Goal: Task Accomplishment & Management: Use online tool/utility

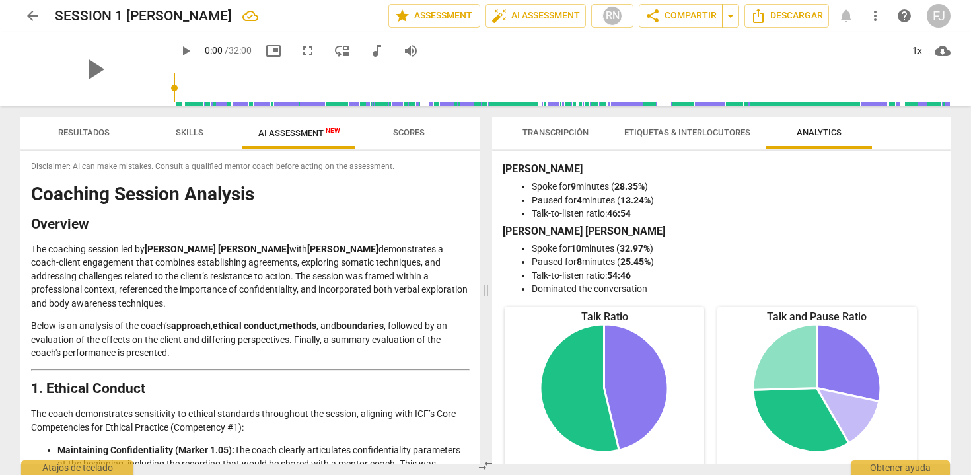
scroll to position [1963, 0]
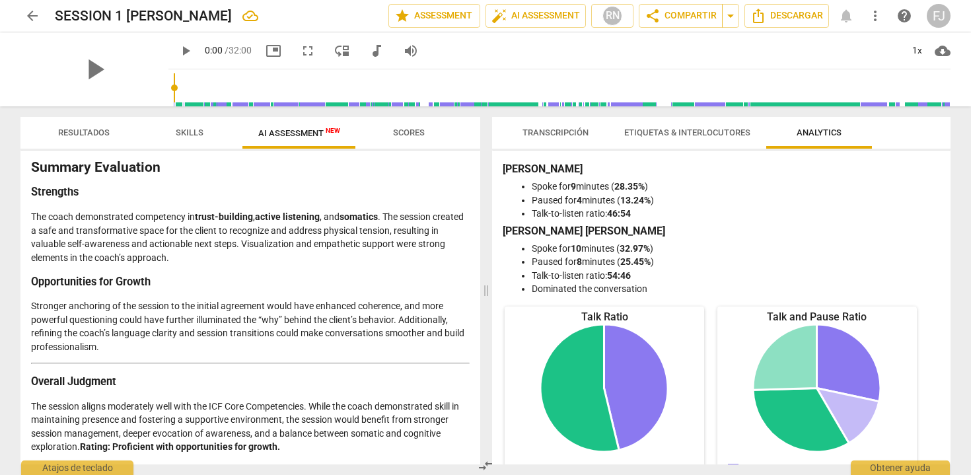
click at [406, 135] on span "Scores" at bounding box center [409, 132] width 32 height 10
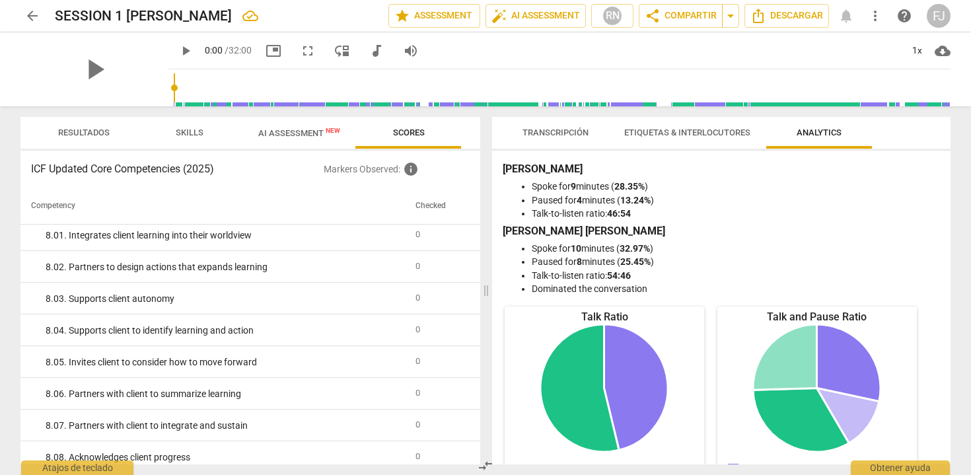
scroll to position [2170, 0]
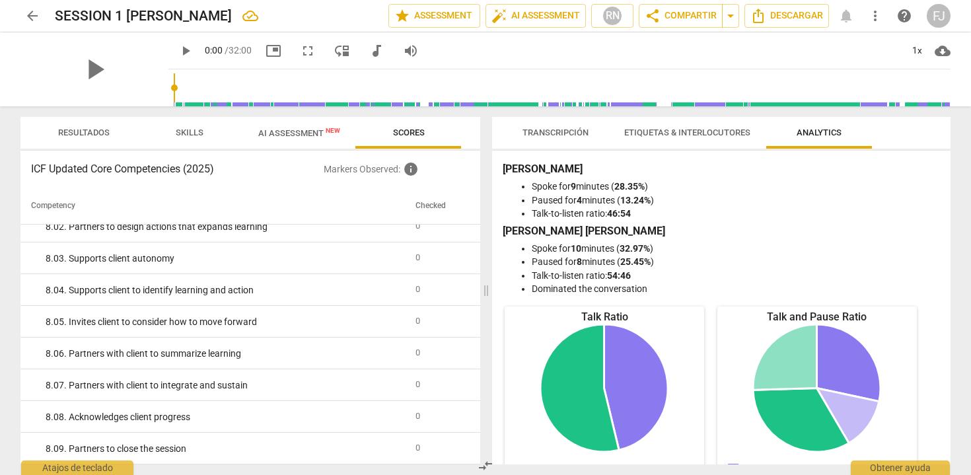
click at [192, 139] on span "Skills" at bounding box center [189, 133] width 59 height 18
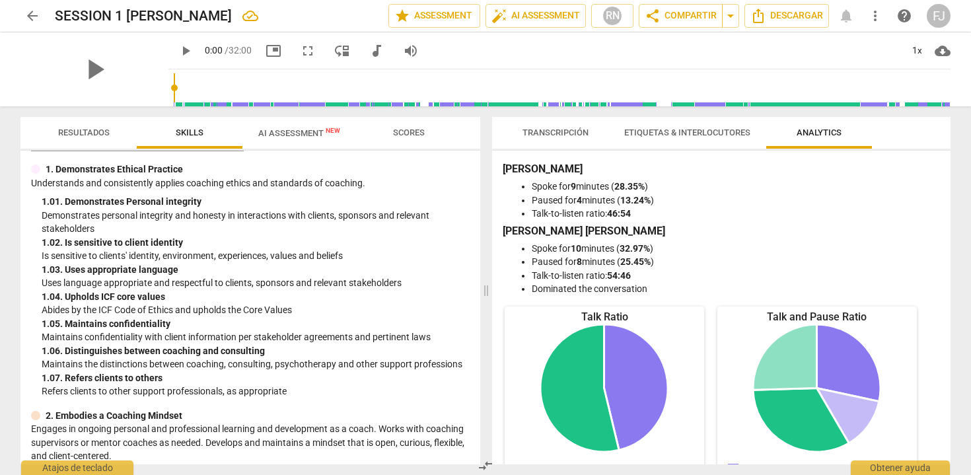
scroll to position [30, 0]
click at [68, 126] on span "Resultados" at bounding box center [83, 133] width 83 height 18
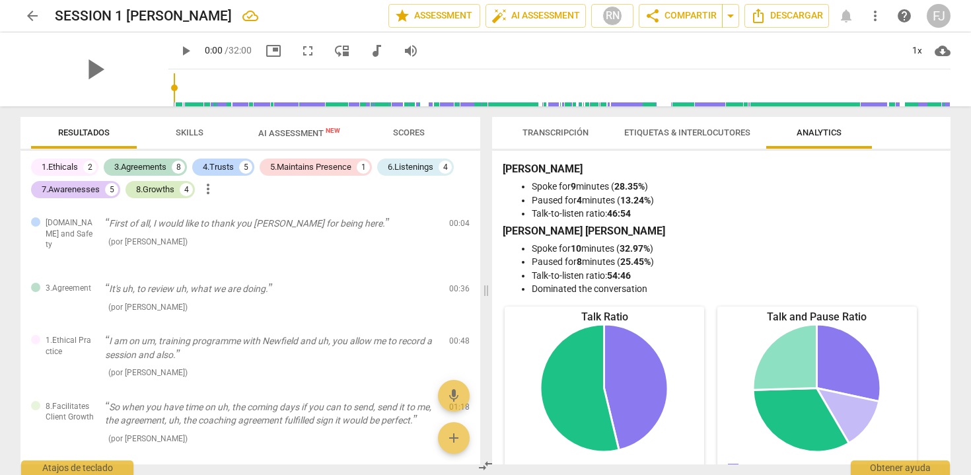
click at [159, 191] on div "8.Growths" at bounding box center [155, 189] width 38 height 13
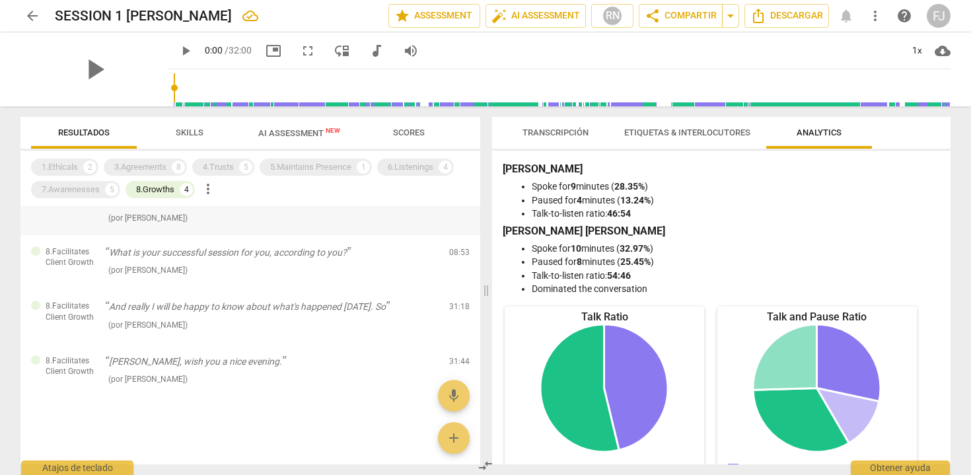
scroll to position [0, 0]
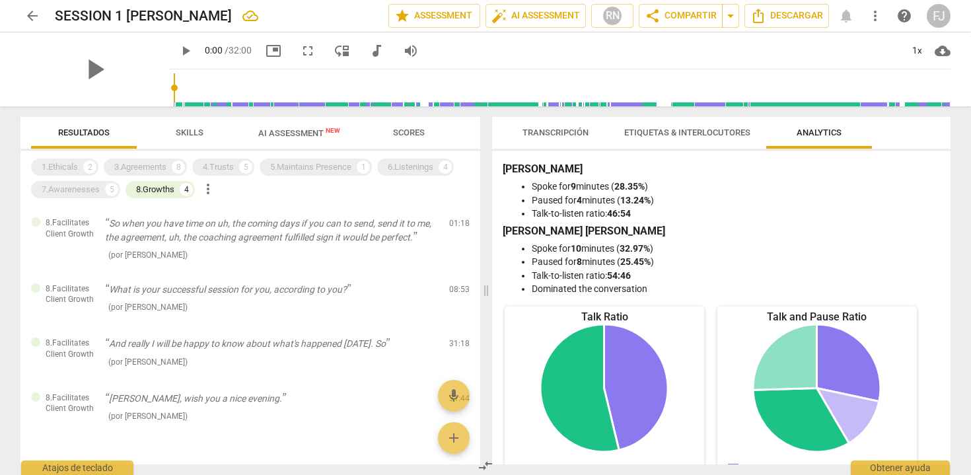
click at [184, 137] on span "Skills" at bounding box center [190, 132] width 28 height 10
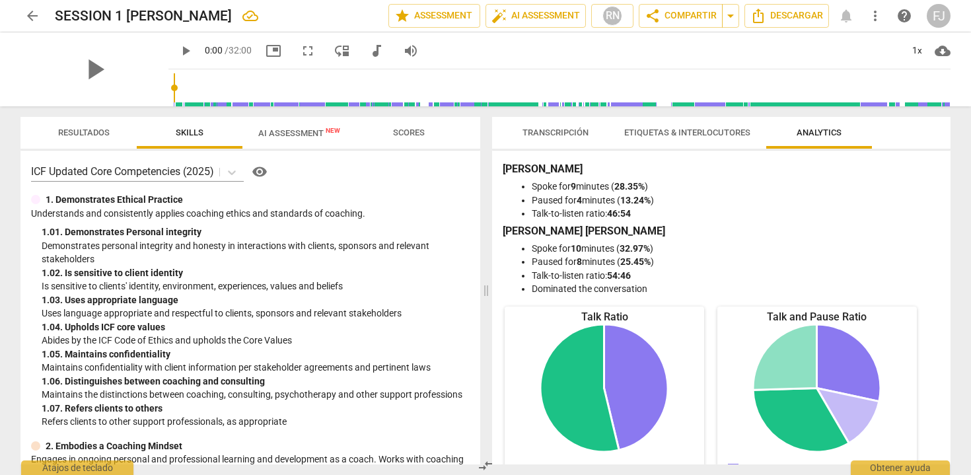
click at [933, 17] on div "FJ" at bounding box center [939, 16] width 24 height 24
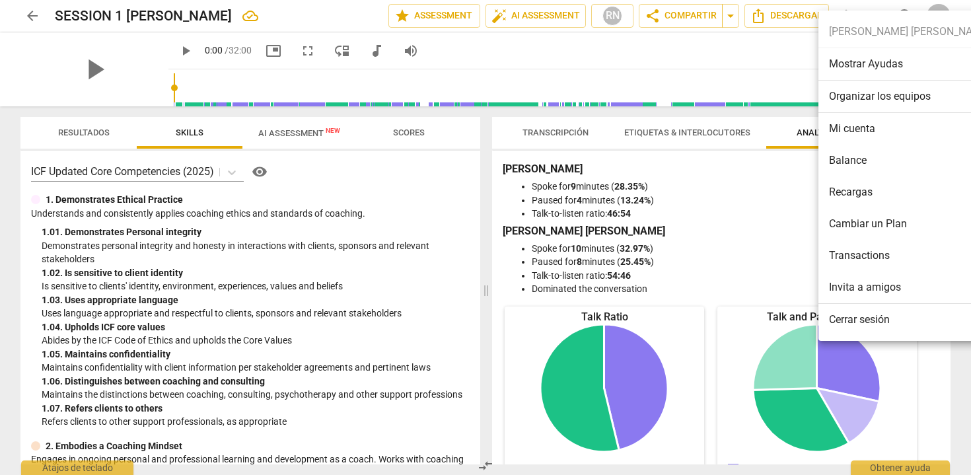
click at [850, 152] on li "Balance" at bounding box center [909, 161] width 182 height 32
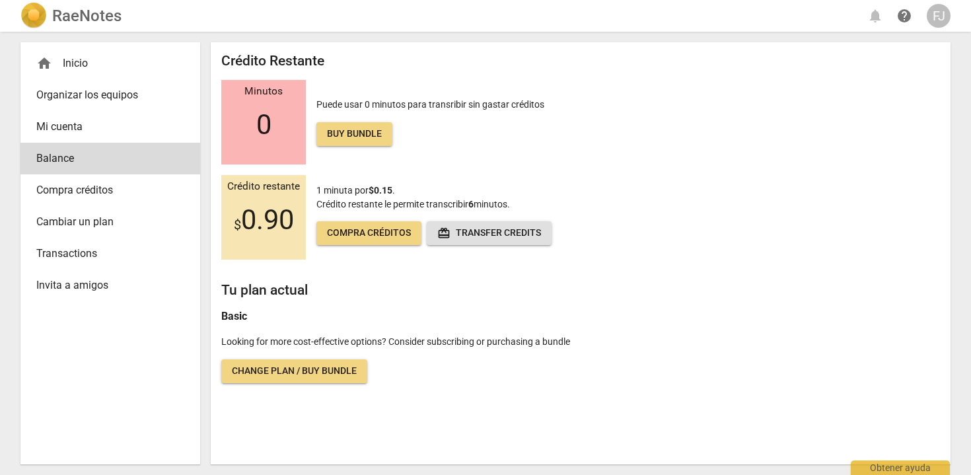
click at [101, 124] on span "Mi cuenta" at bounding box center [104, 127] width 137 height 16
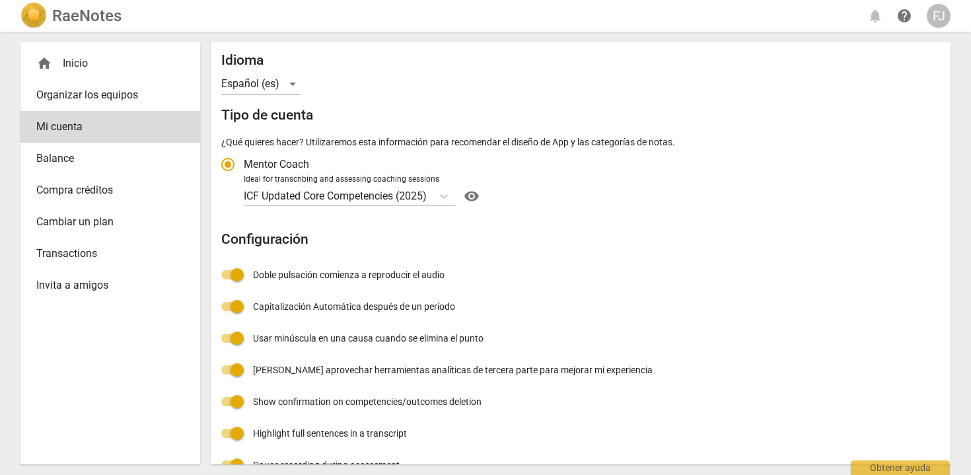
scroll to position [164, 0]
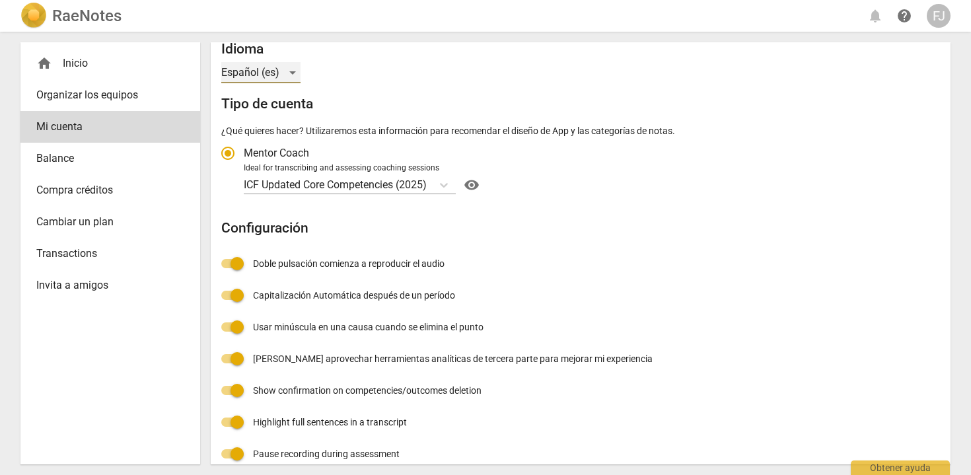
click at [286, 73] on div "Español (es)" at bounding box center [260, 72] width 79 height 21
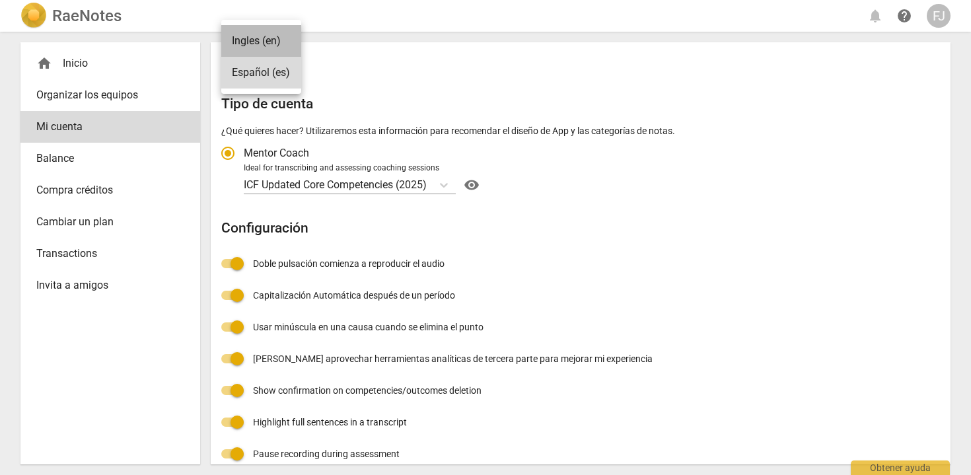
click at [270, 47] on li "Ingles (en)" at bounding box center [261, 41] width 80 height 32
radio input "false"
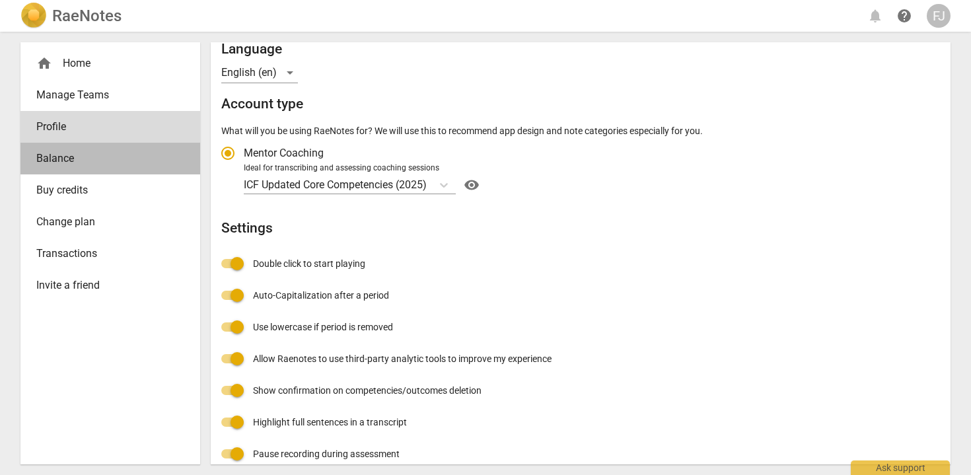
click at [131, 166] on span "Balance" at bounding box center [104, 159] width 137 height 16
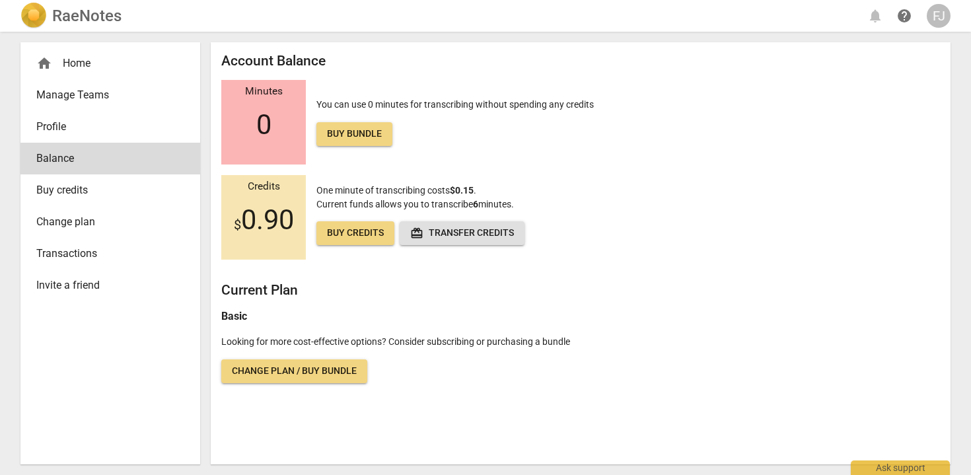
click at [133, 249] on span "Transactions" at bounding box center [104, 254] width 137 height 16
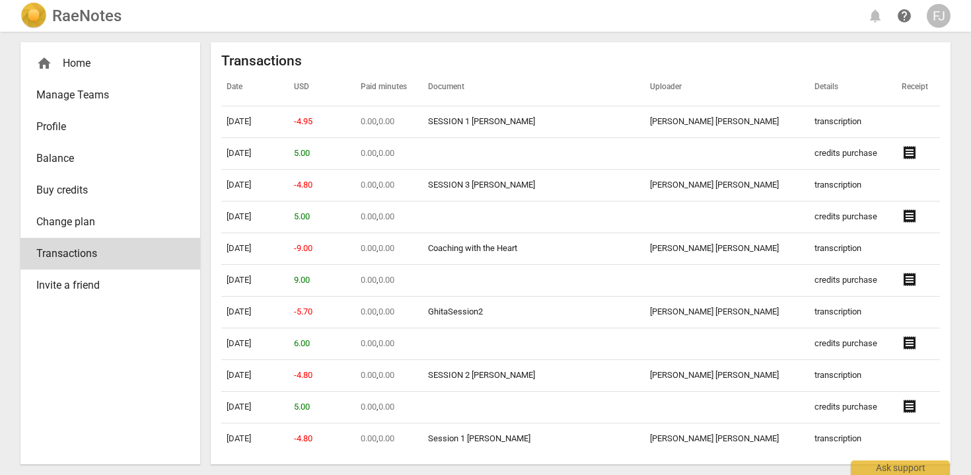
click at [75, 75] on div "home Home" at bounding box center [110, 64] width 180 height 32
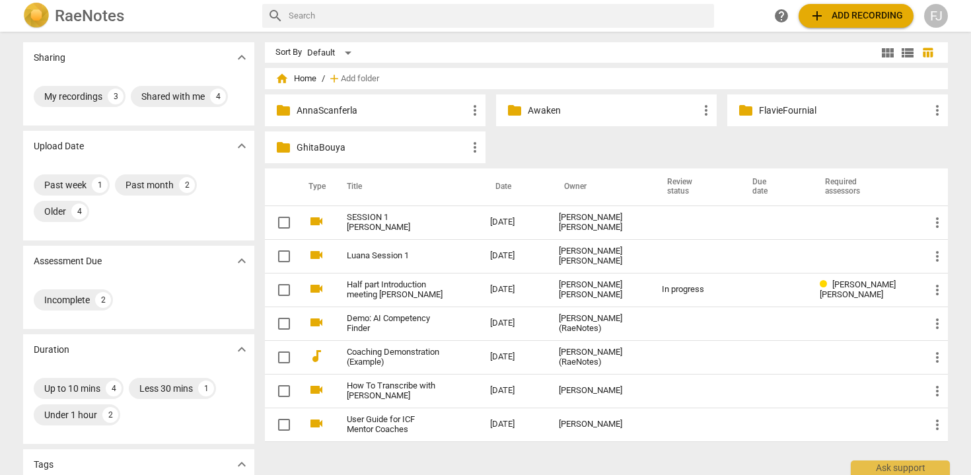
click at [342, 111] on p "AnnaScanferla" at bounding box center [382, 111] width 170 height 14
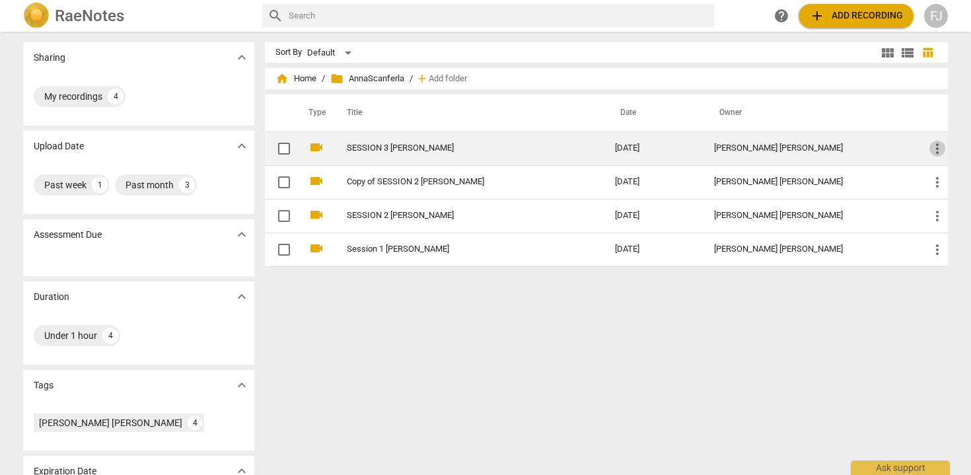
click at [934, 145] on span "more_vert" at bounding box center [937, 149] width 16 height 16
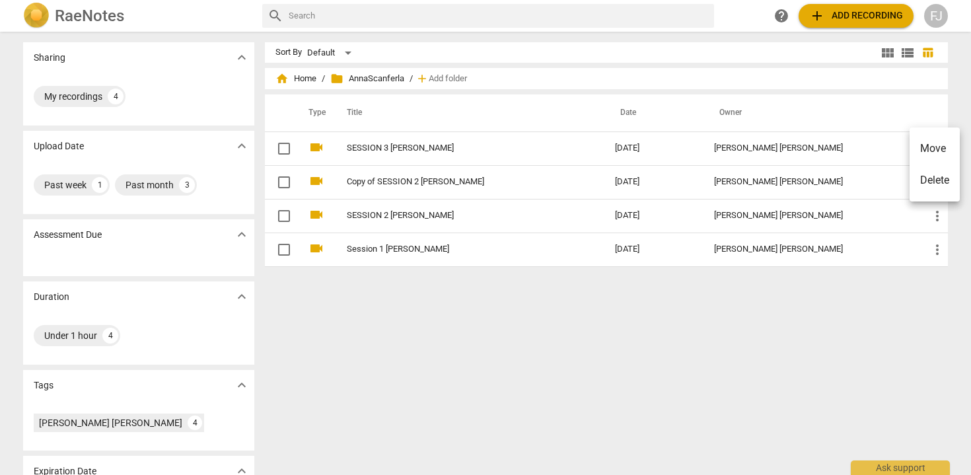
click at [443, 147] on div at bounding box center [485, 237] width 971 height 475
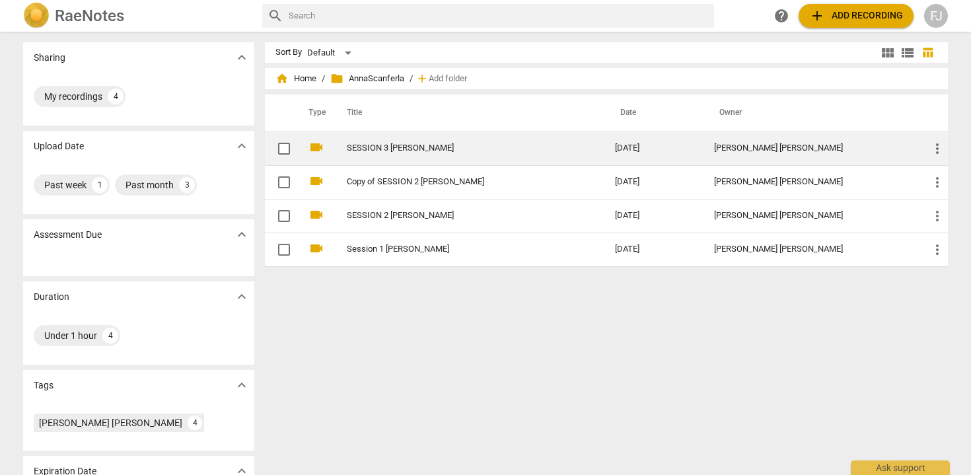
click at [422, 150] on link "SESSION 3 [PERSON_NAME]" at bounding box center [457, 148] width 221 height 10
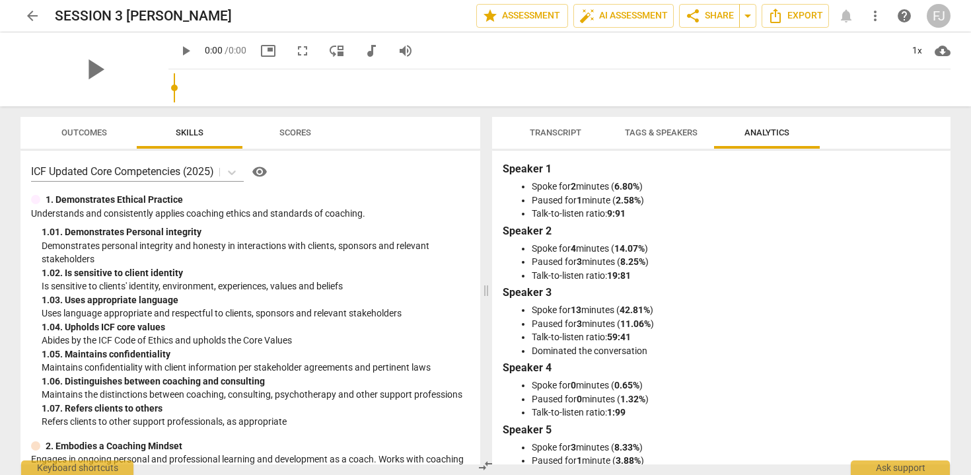
click at [540, 133] on span "Transcript" at bounding box center [556, 132] width 52 height 10
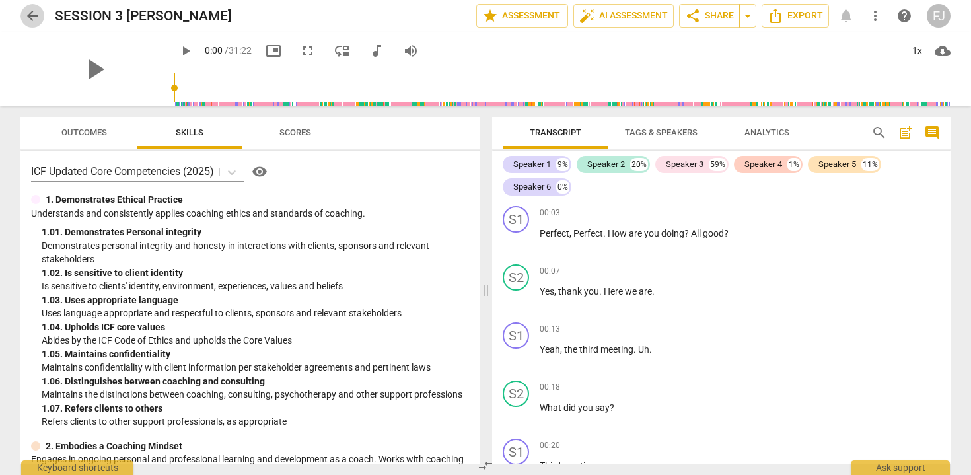
click at [34, 17] on span "arrow_back" at bounding box center [32, 16] width 16 height 16
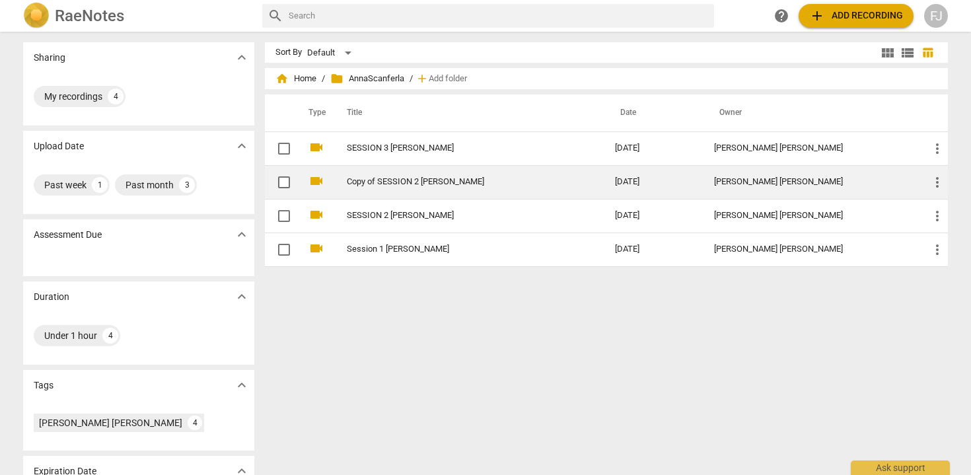
click at [428, 175] on td "Copy of SESSION 2 [PERSON_NAME]" at bounding box center [467, 182] width 273 height 34
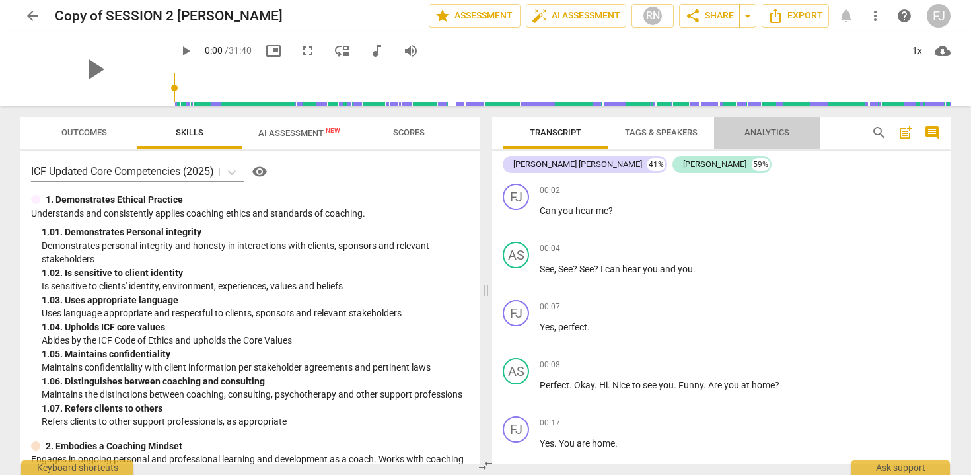
click at [777, 137] on span "Analytics" at bounding box center [767, 133] width 77 height 18
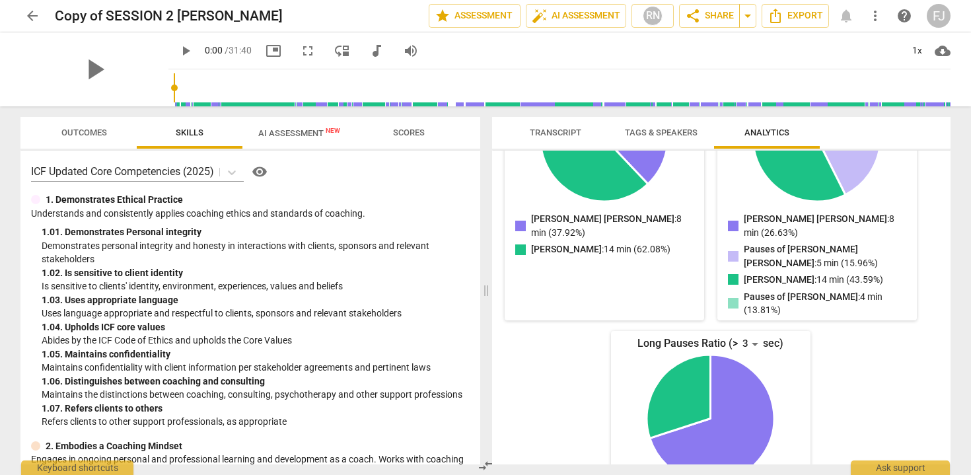
scroll to position [334, 0]
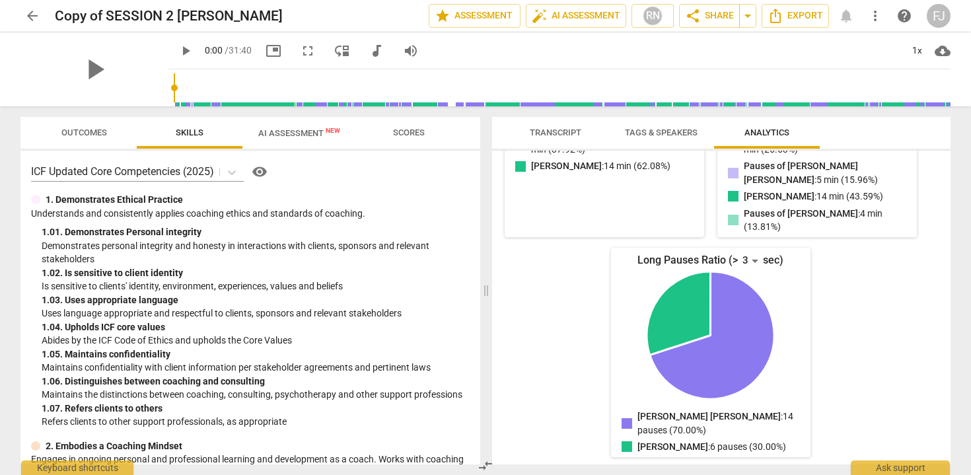
click at [299, 143] on button "AI Assessment New" at bounding box center [299, 133] width 114 height 32
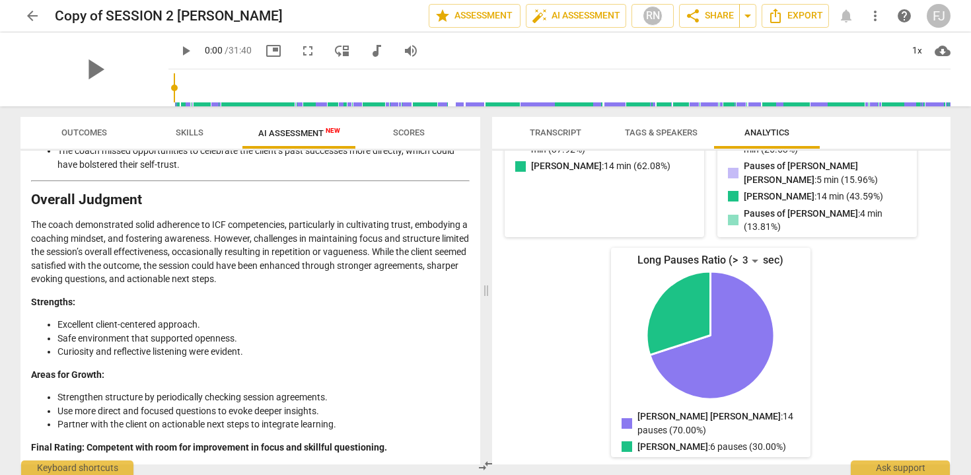
scroll to position [2525, 0]
click at [783, 18] on icon "Export" at bounding box center [776, 16] width 16 height 16
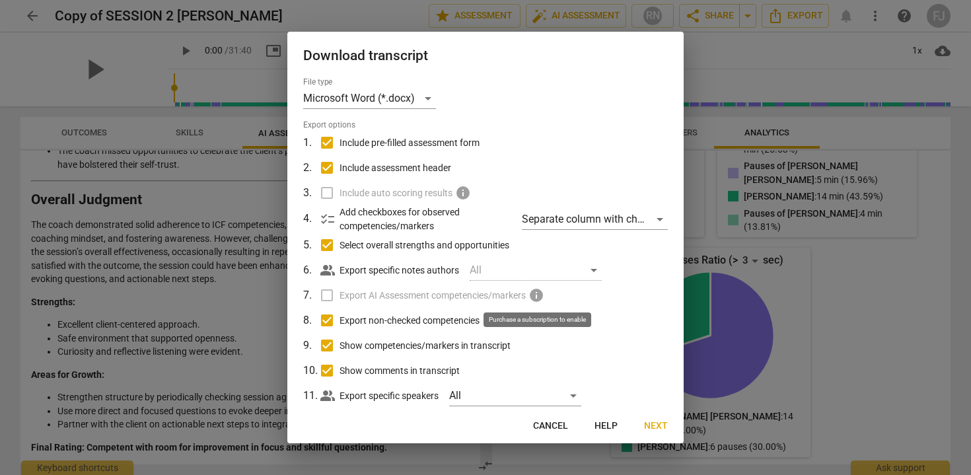
click at [540, 295] on span "info" at bounding box center [536, 295] width 16 height 16
click at [327, 296] on label "Export AI Assessment competencies/markers info" at bounding box center [484, 295] width 346 height 25
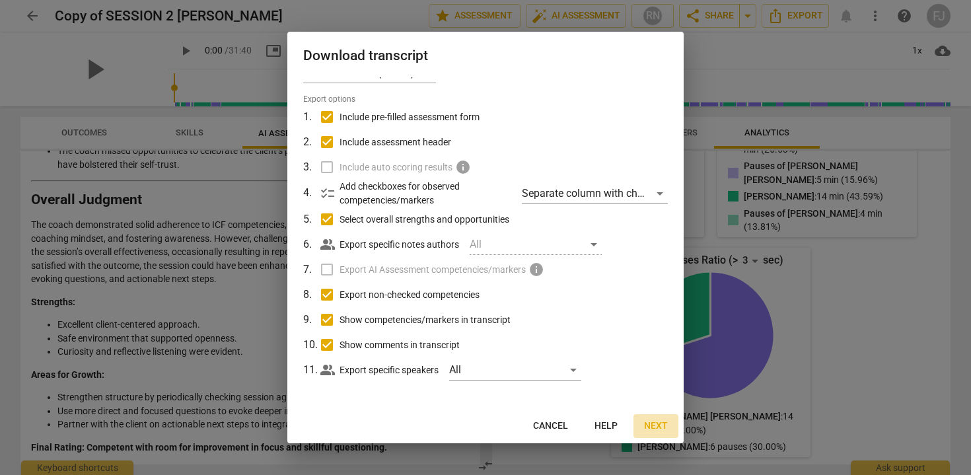
click at [651, 419] on span "Next" at bounding box center [656, 425] width 24 height 13
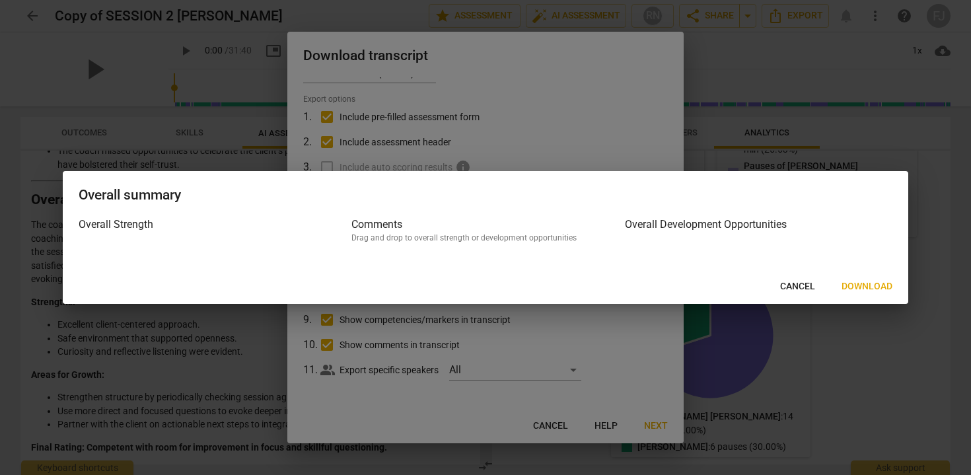
click at [866, 283] on span "Download" at bounding box center [867, 286] width 51 height 13
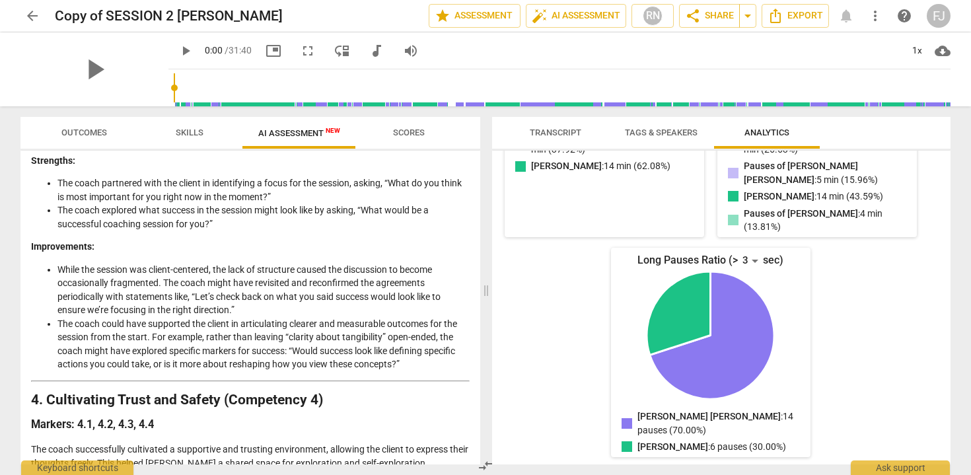
scroll to position [0, 0]
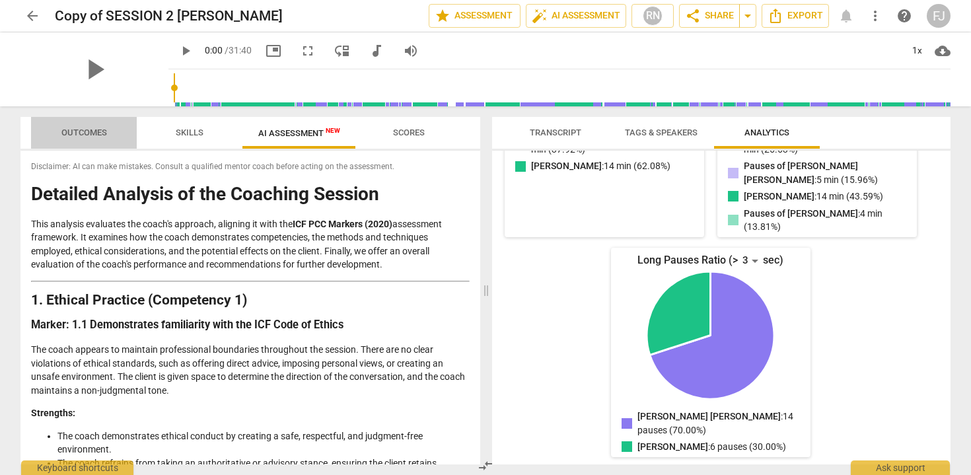
click at [83, 131] on span "Outcomes" at bounding box center [84, 132] width 46 height 10
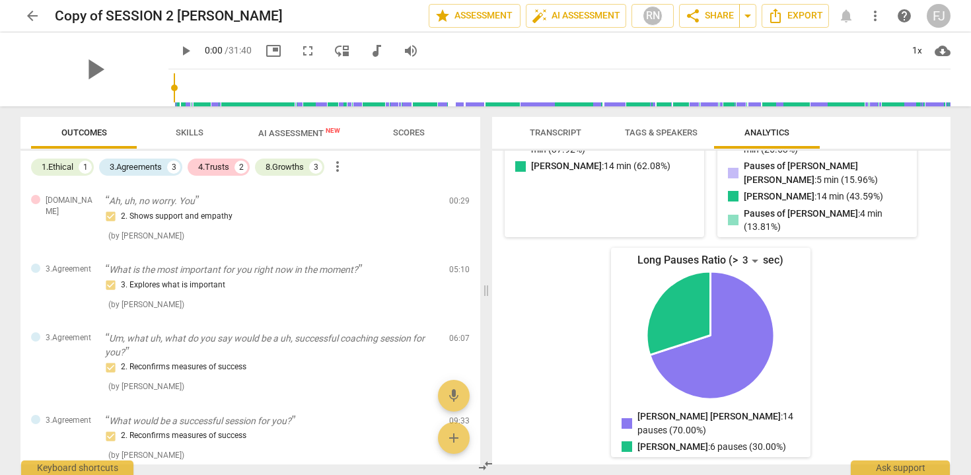
click at [188, 129] on span "Skills" at bounding box center [190, 132] width 28 height 10
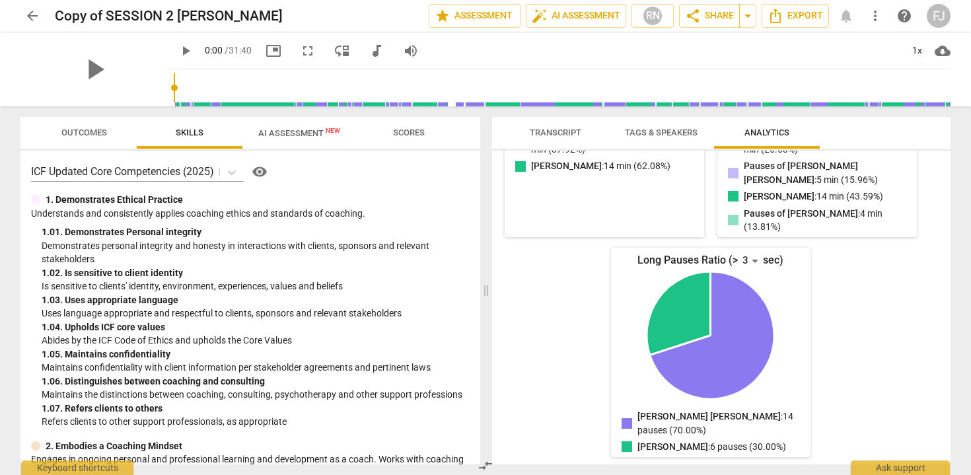
click at [289, 129] on span "AI Assessment New" at bounding box center [299, 133] width 82 height 10
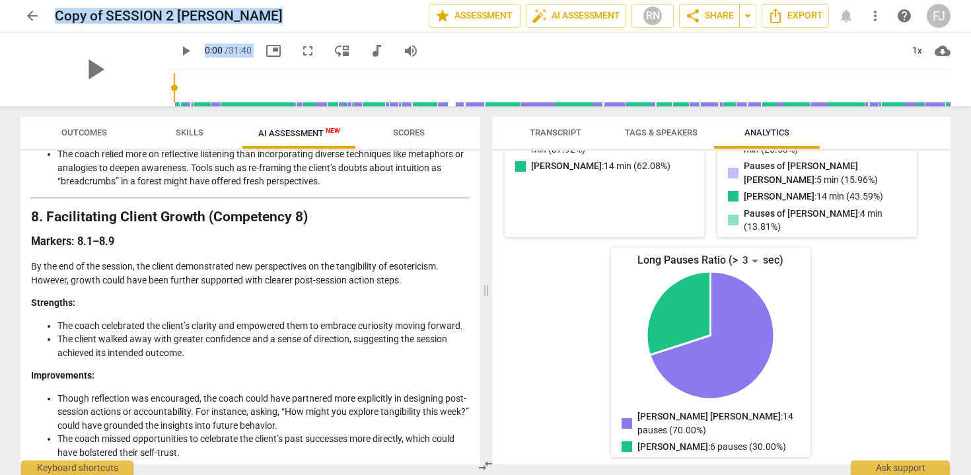
scroll to position [2525, 0]
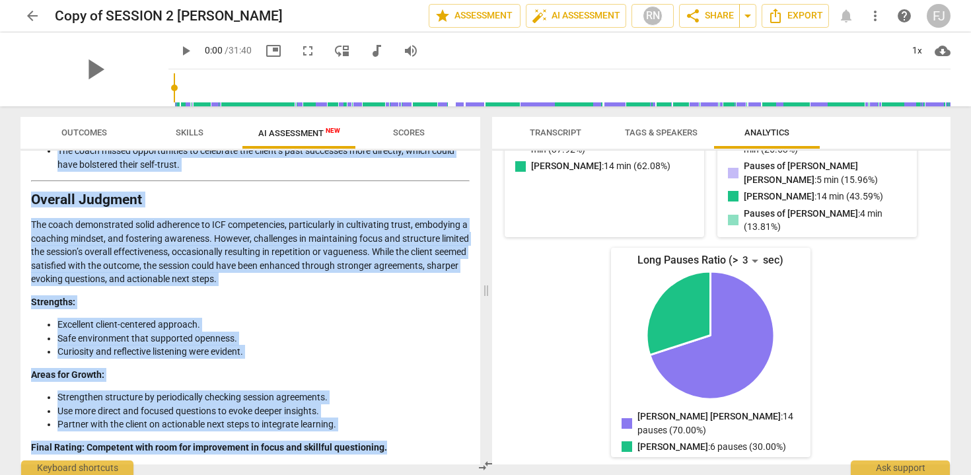
drag, startPoint x: 31, startPoint y: 192, endPoint x: 404, endPoint y: 447, distance: 451.1
copy div "Detailed Analysis of the Coaching Session This analysis evaluates the coach's a…"
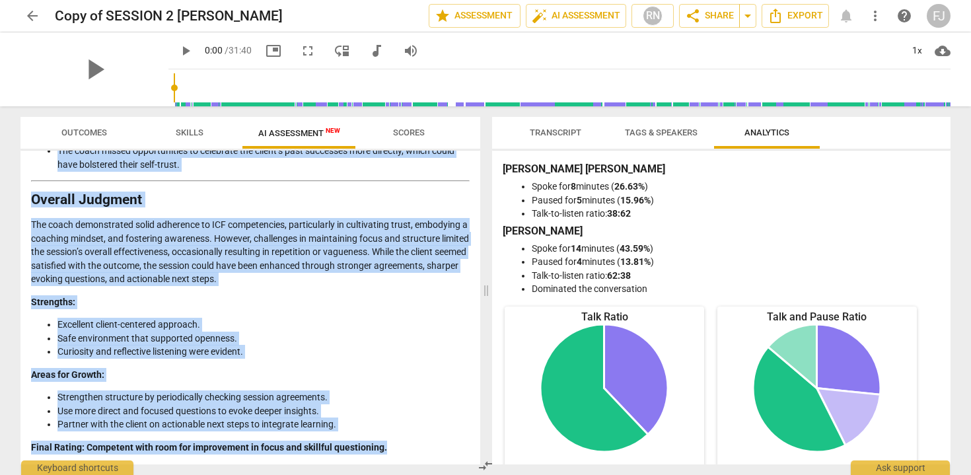
click at [563, 132] on span "Transcript" at bounding box center [556, 132] width 52 height 10
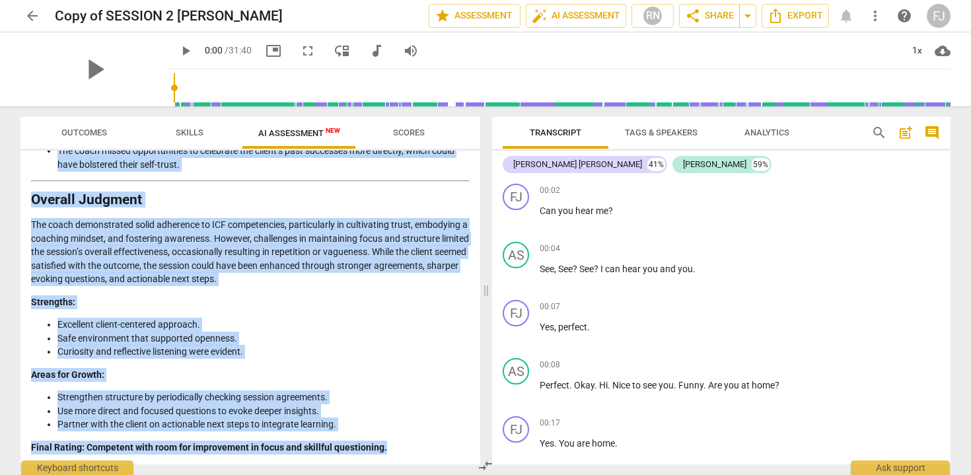
click at [756, 131] on span "Analytics" at bounding box center [766, 132] width 45 height 10
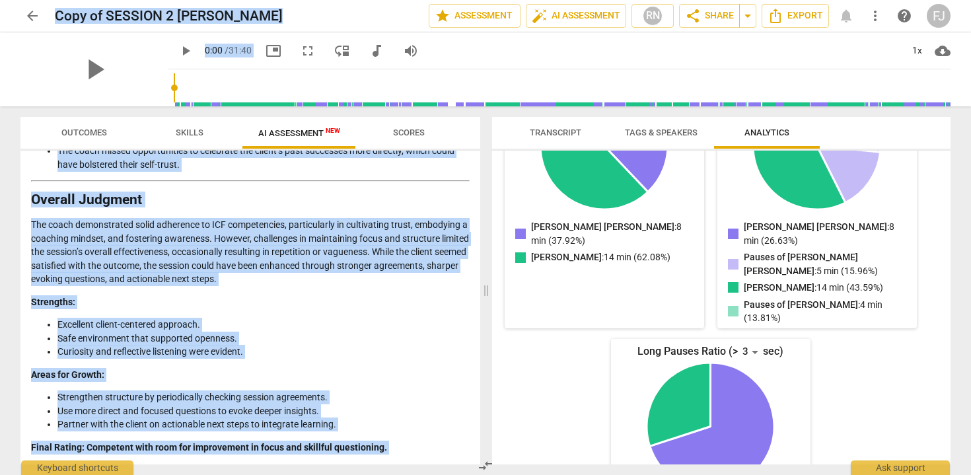
scroll to position [334, 0]
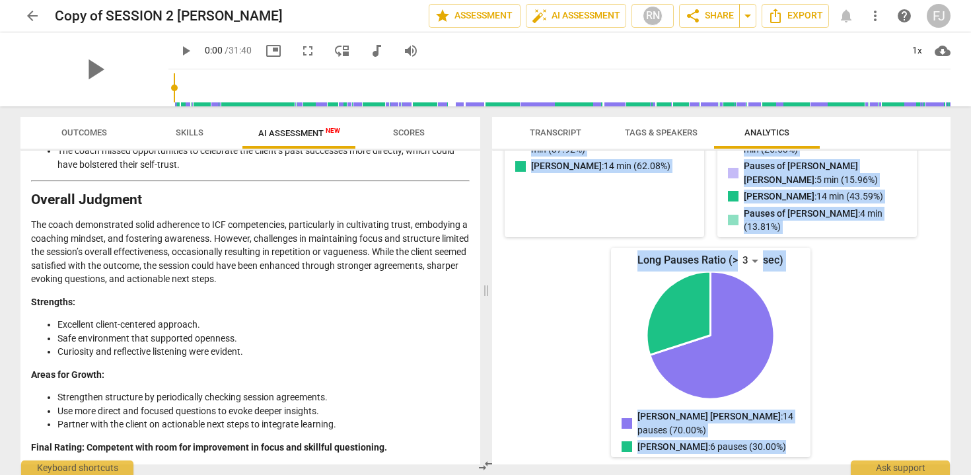
drag, startPoint x: 505, startPoint y: 170, endPoint x: 779, endPoint y: 454, distance: 394.3
click at [779, 454] on div "[PERSON_NAME] [PERSON_NAME] Spoke for 8 minutes ( 26.63% ) Paused for 5 minutes…" at bounding box center [721, 308] width 458 height 314
copy div "[PERSON_NAME] [PERSON_NAME] Spoke for 8 minutes ( 26.63% ) Paused for 5 minutes…"
click at [549, 301] on div "Talk Ratio [PERSON_NAME] [PERSON_NAME]: 8 min (37.92%) [PERSON_NAME]: 14 min (6…" at bounding box center [711, 215] width 416 height 484
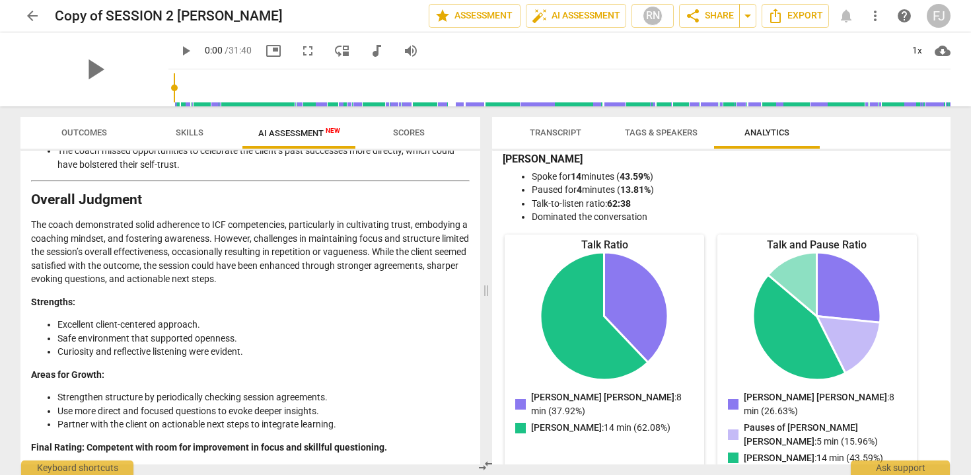
scroll to position [69, 0]
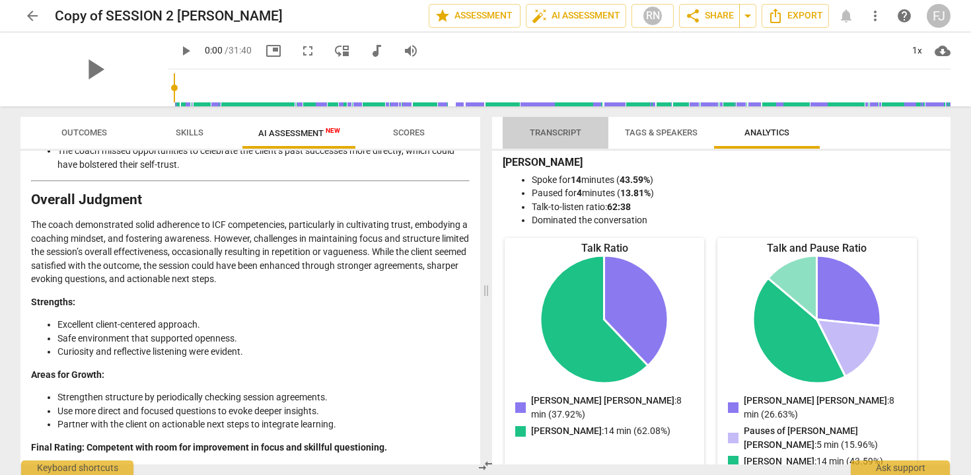
click at [559, 135] on span "Transcript" at bounding box center [556, 132] width 52 height 10
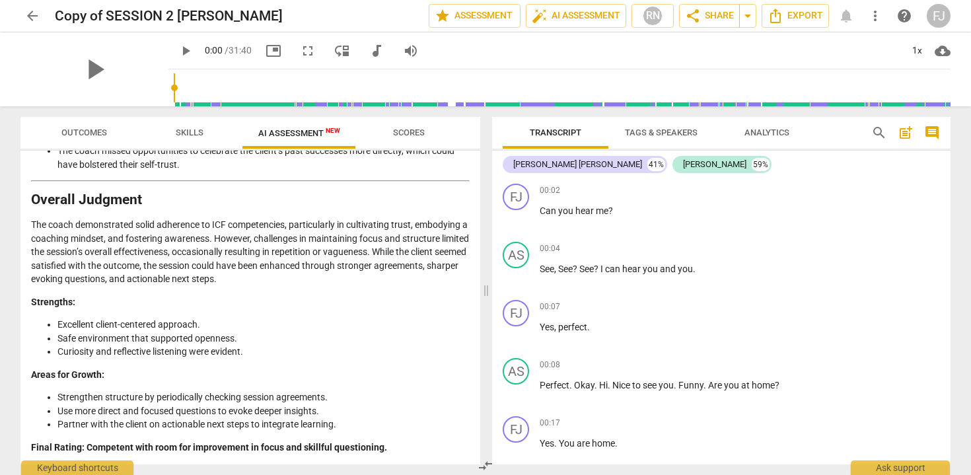
click at [30, 23] on span "arrow_back" at bounding box center [32, 16] width 16 height 16
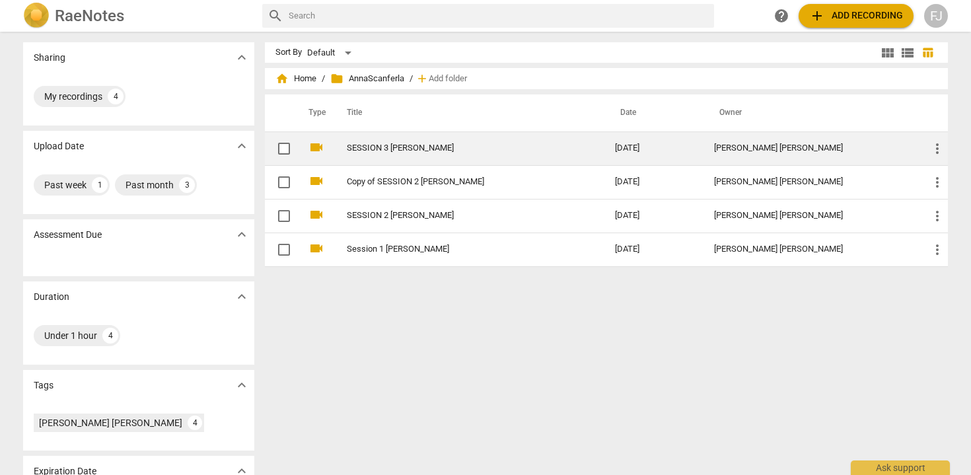
click at [813, 147] on div "[PERSON_NAME] [PERSON_NAME]" at bounding box center [811, 148] width 194 height 10
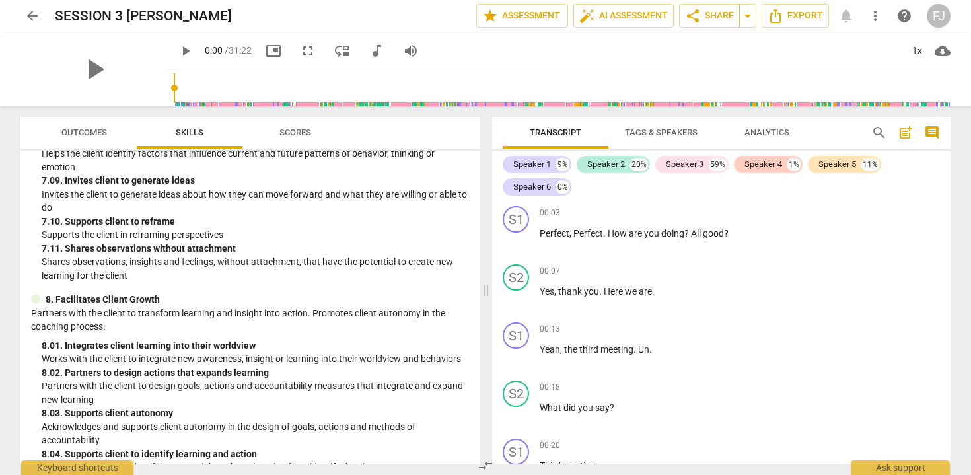
scroll to position [2347, 0]
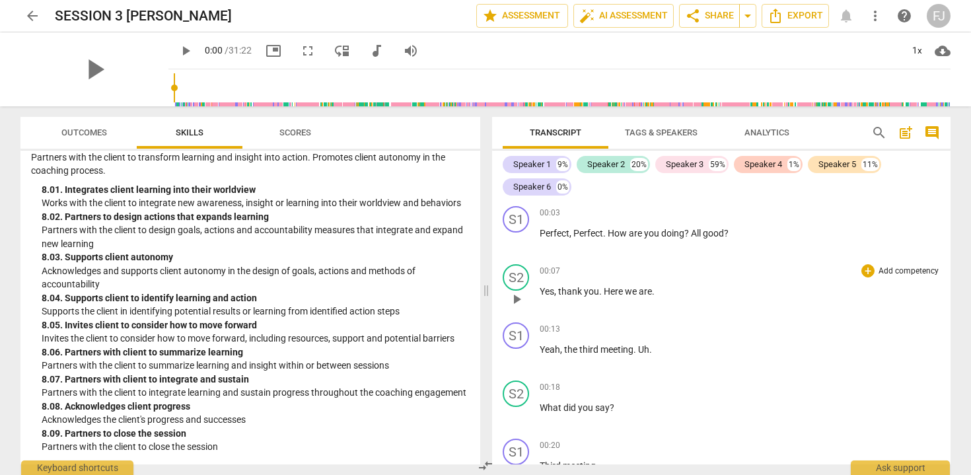
click at [798, 272] on div "00:07 + Add competency keyboard_arrow_right" at bounding box center [740, 270] width 400 height 13
click at [651, 132] on span "Tags & Speakers" at bounding box center [661, 132] width 73 height 10
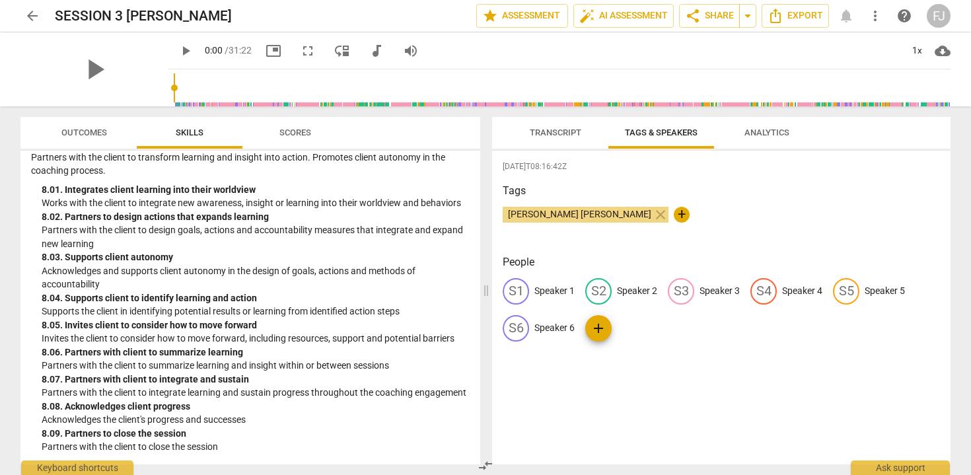
click at [548, 288] on p "Speaker 1" at bounding box center [554, 291] width 40 height 14
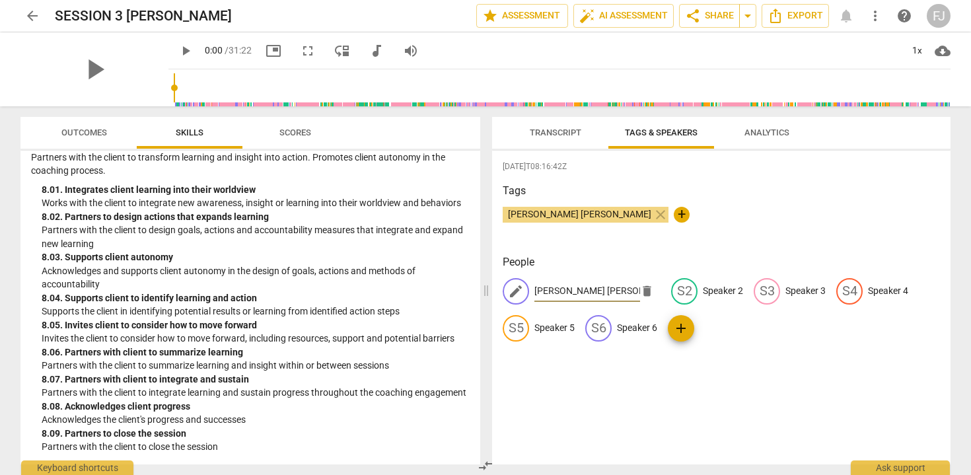
scroll to position [0, 9]
type input "[PERSON_NAME] [PERSON_NAME]"
click at [692, 287] on div "edit Speaker 2" at bounding box center [707, 291] width 72 height 26
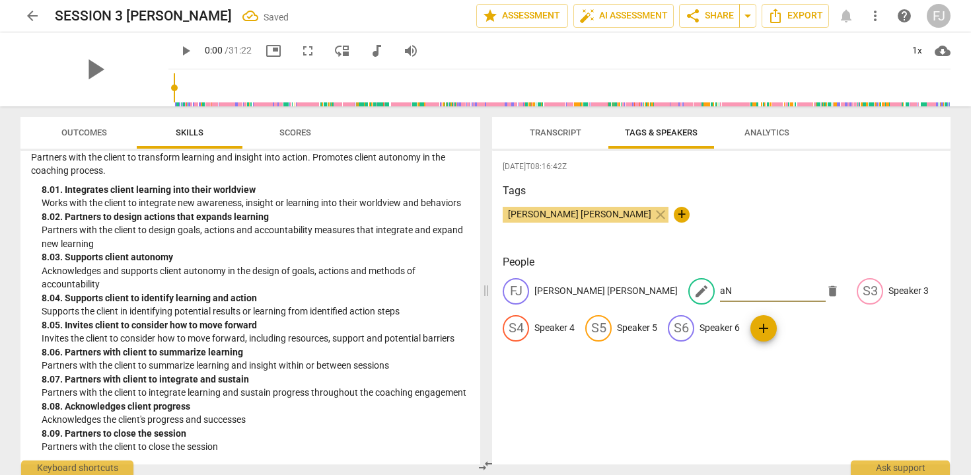
type input "a"
type input "[PERSON_NAME]"
click at [566, 133] on span "Transcript" at bounding box center [556, 132] width 52 height 10
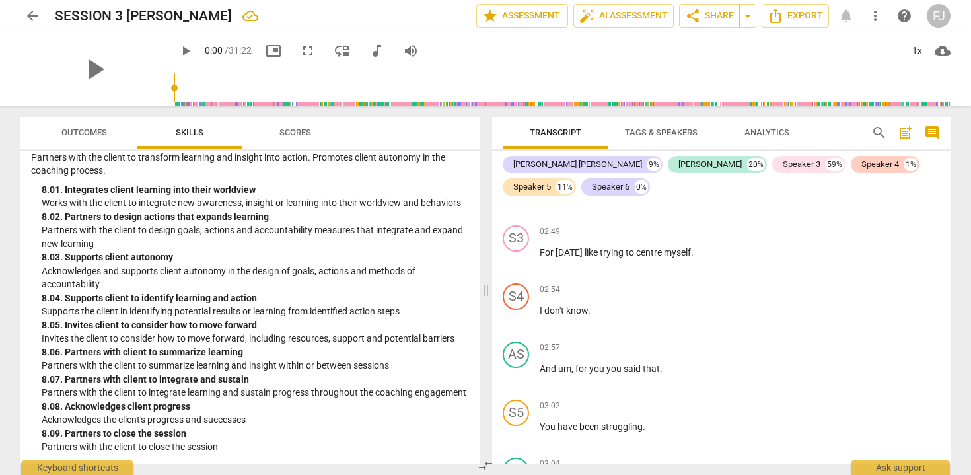
scroll to position [1651, 0]
click at [688, 133] on span "Tags & Speakers" at bounding box center [661, 132] width 73 height 10
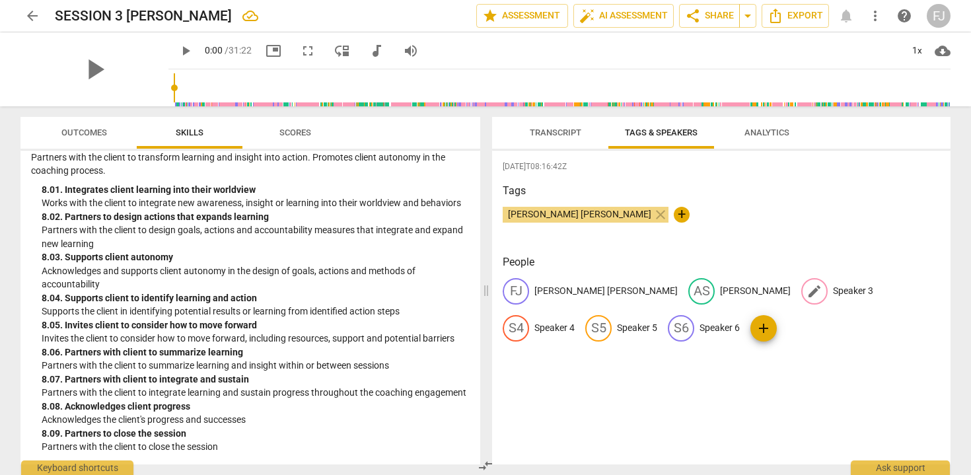
click at [833, 287] on p "Speaker 3" at bounding box center [853, 291] width 40 height 14
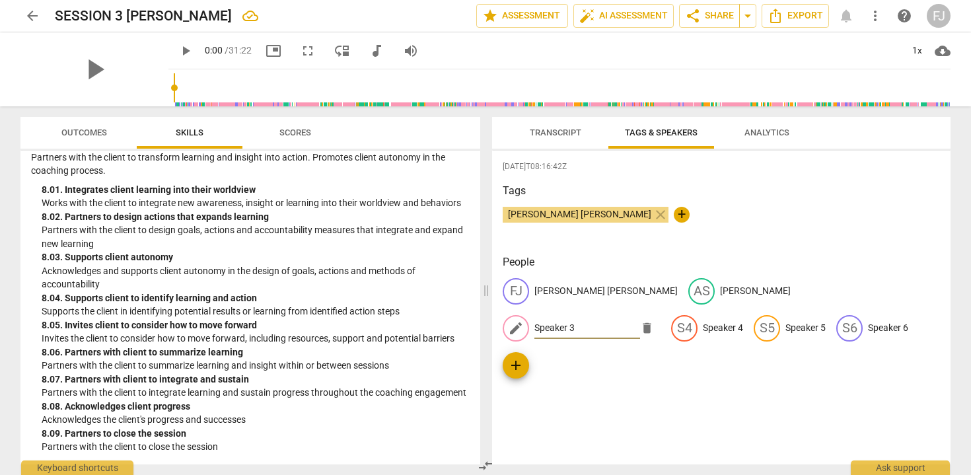
click at [654, 321] on span "delete" at bounding box center [647, 328] width 14 height 14
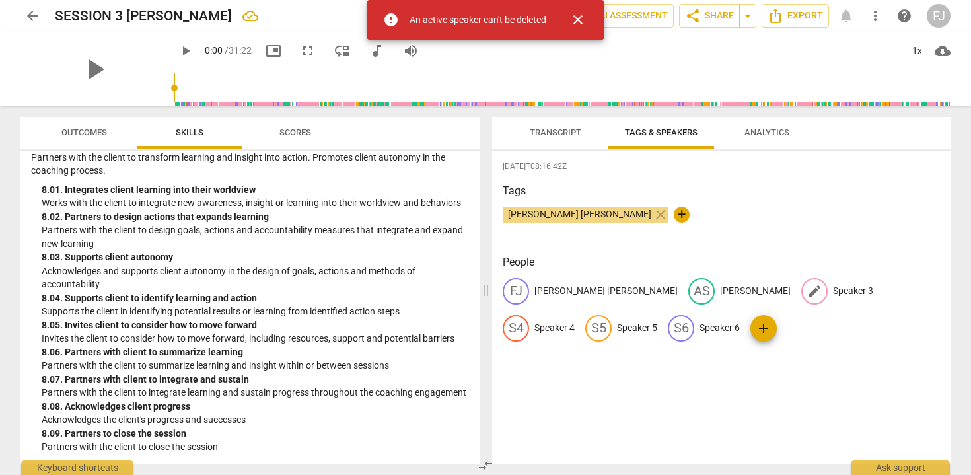
click at [833, 295] on p "Speaker 3" at bounding box center [853, 291] width 40 height 14
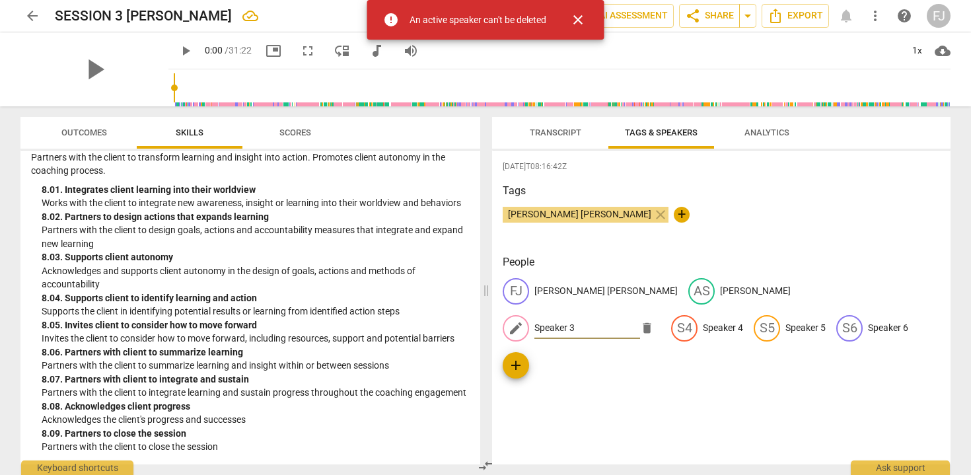
click at [654, 321] on span "delete" at bounding box center [647, 328] width 14 height 14
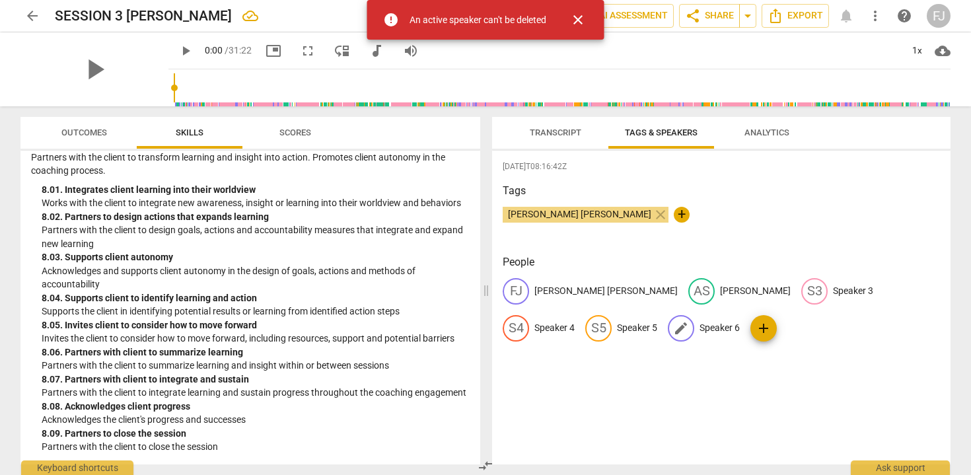
click at [700, 330] on p "Speaker 6" at bounding box center [720, 328] width 40 height 14
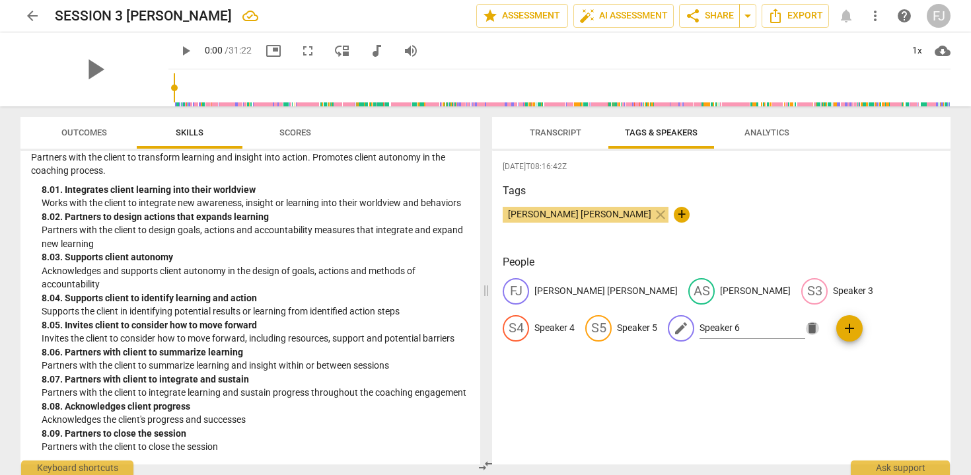
click at [805, 330] on span "delete" at bounding box center [812, 328] width 14 height 14
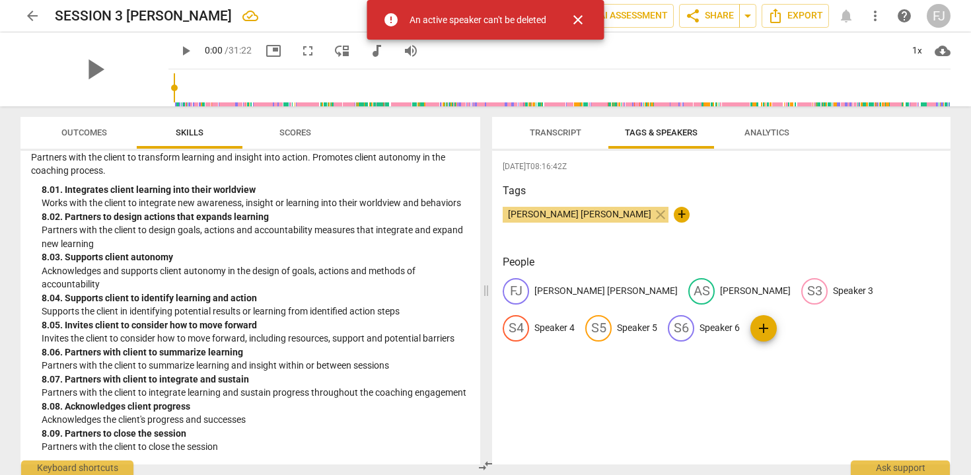
click at [579, 20] on span "close" at bounding box center [578, 20] width 16 height 16
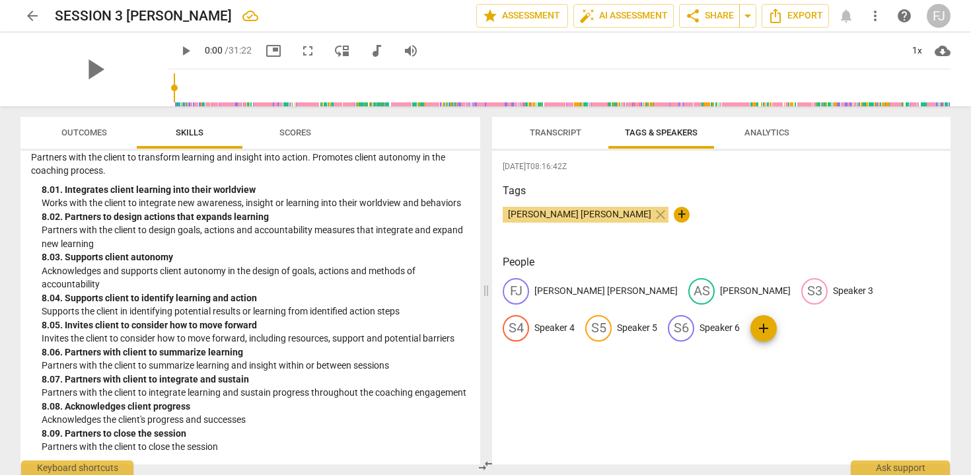
click at [30, 15] on span "arrow_back" at bounding box center [32, 16] width 16 height 16
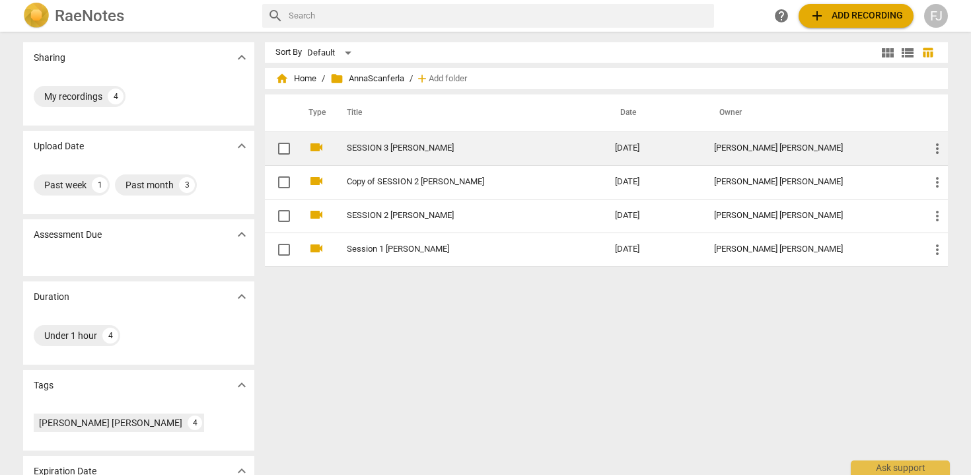
click at [929, 145] on span "more_vert" at bounding box center [937, 149] width 16 height 16
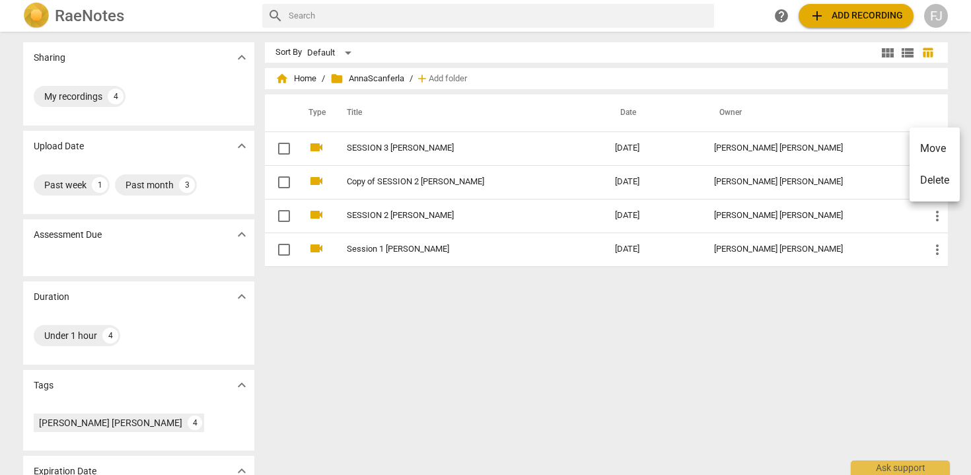
click at [927, 178] on li "Delete" at bounding box center [935, 180] width 50 height 32
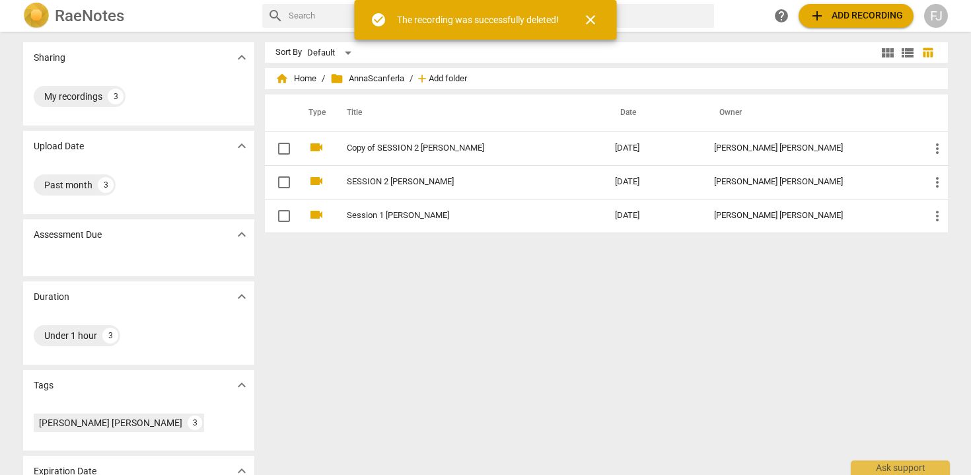
click at [452, 77] on span "Add folder" at bounding box center [448, 79] width 38 height 10
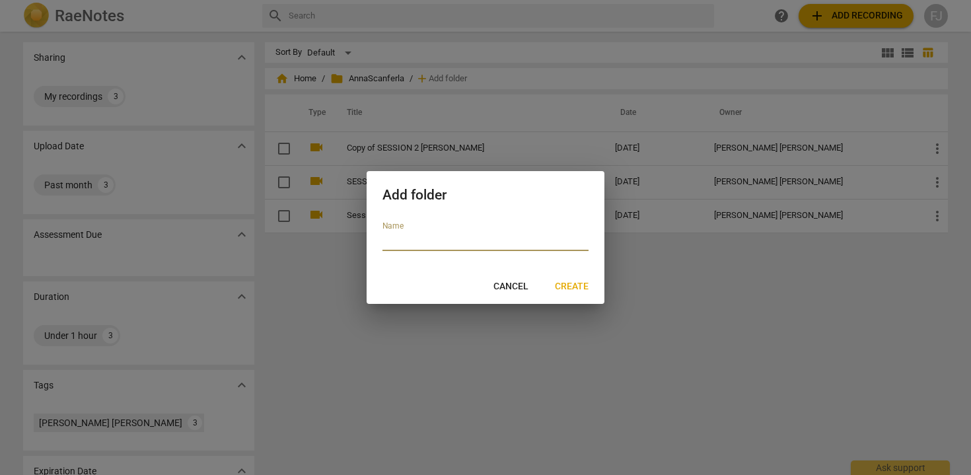
click at [513, 288] on span "Cancel" at bounding box center [510, 286] width 35 height 13
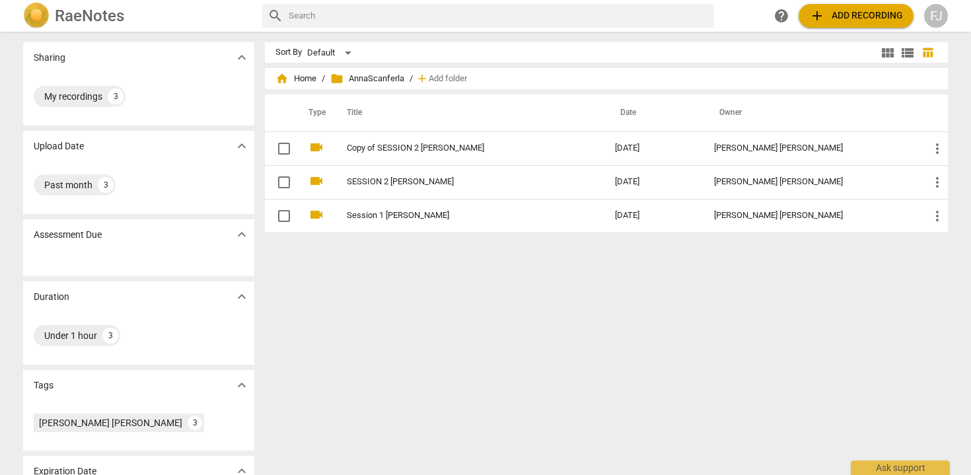
click at [888, 13] on span "add Add recording" at bounding box center [856, 16] width 94 height 16
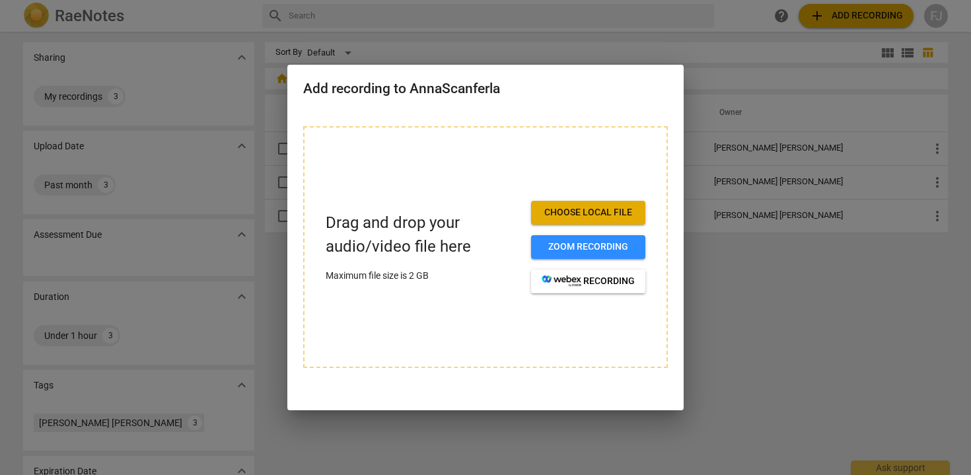
click at [587, 214] on span "Choose local file" at bounding box center [588, 212] width 93 height 13
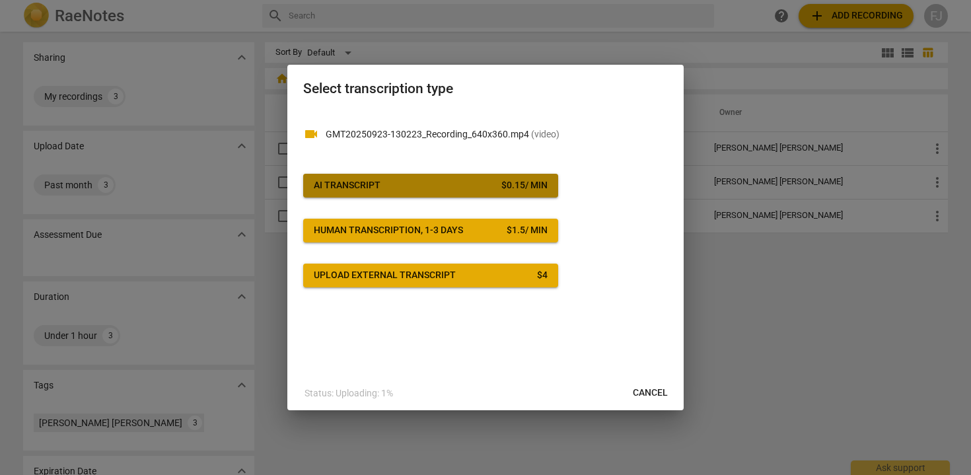
click at [484, 181] on span "AI Transcript $ 0.15 / min" at bounding box center [431, 185] width 234 height 13
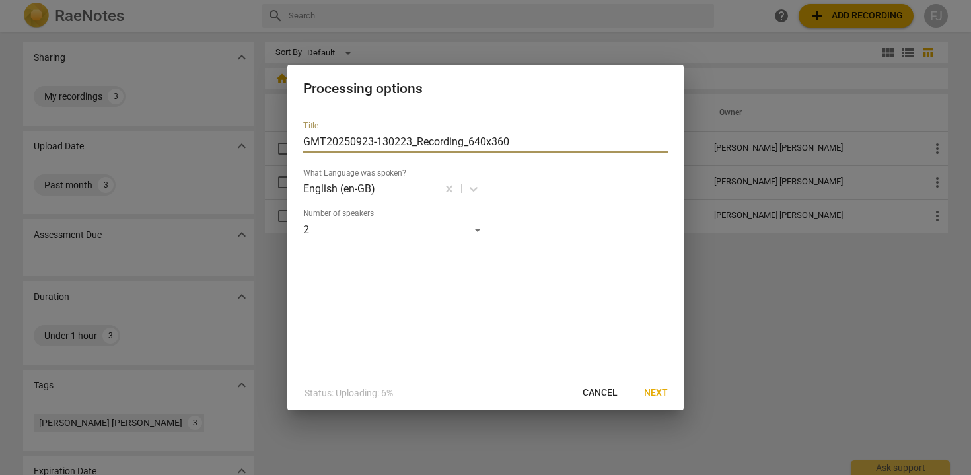
click at [517, 142] on input "GMT20250923-130223_Recording_640x360" at bounding box center [485, 141] width 365 height 21
drag, startPoint x: 517, startPoint y: 142, endPoint x: 269, endPoint y: 118, distance: 249.5
click at [269, 120] on div "Processing options Title GMT20250923-130223_Recording_640x360 What Language was…" at bounding box center [485, 237] width 971 height 475
type input "SESSION 3 [PERSON_NAME]"
click at [652, 388] on span "Next" at bounding box center [656, 392] width 24 height 13
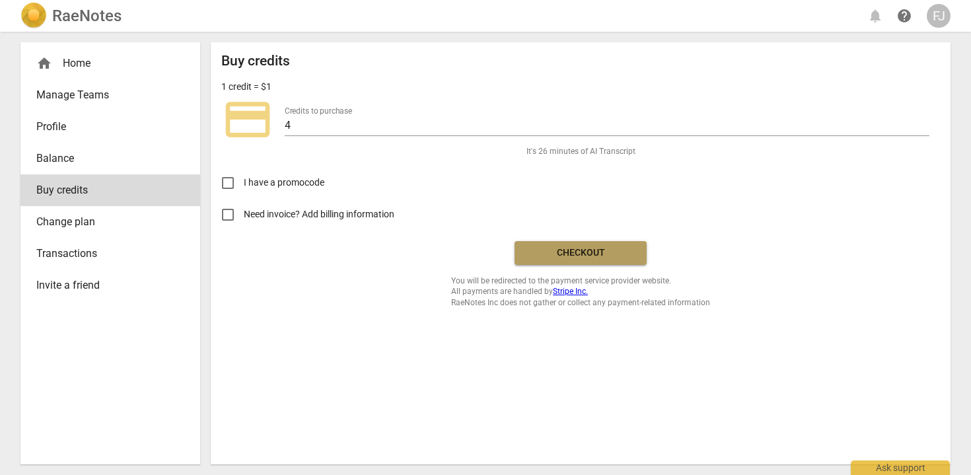
click at [610, 258] on span "Checkout" at bounding box center [580, 252] width 111 height 13
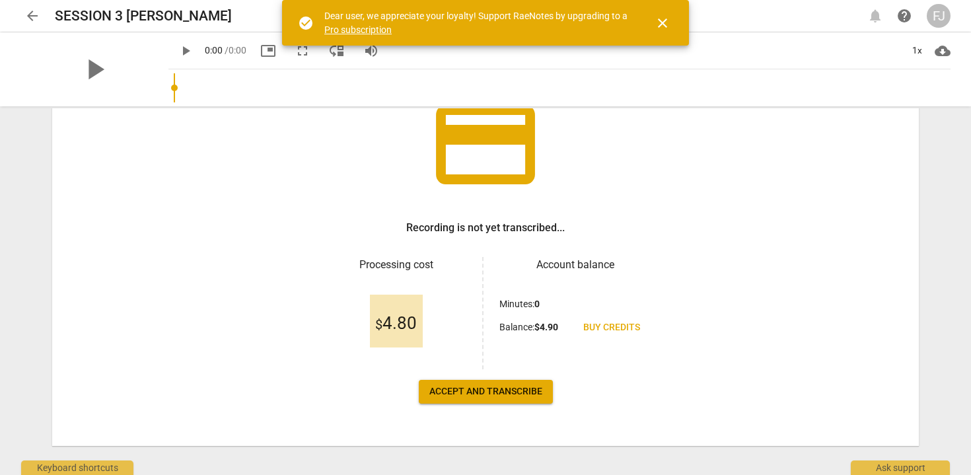
scroll to position [121, 0]
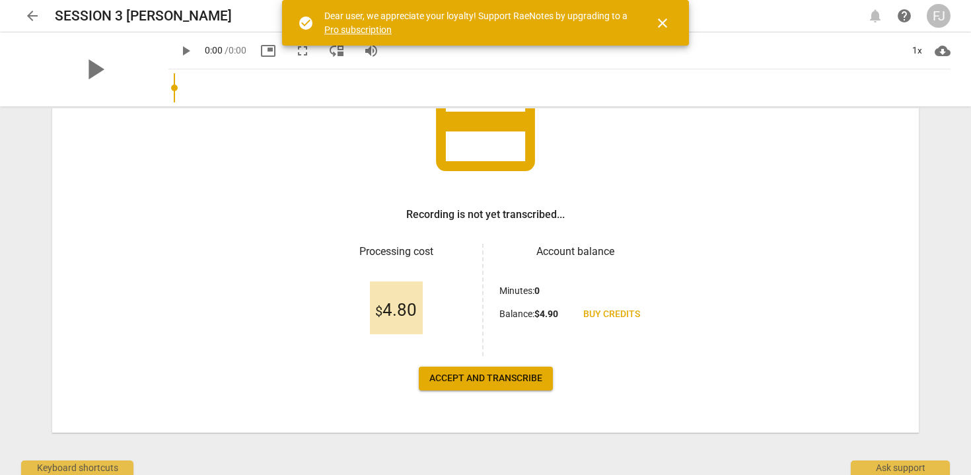
click at [453, 380] on span "Accept and transcribe" at bounding box center [485, 378] width 113 height 13
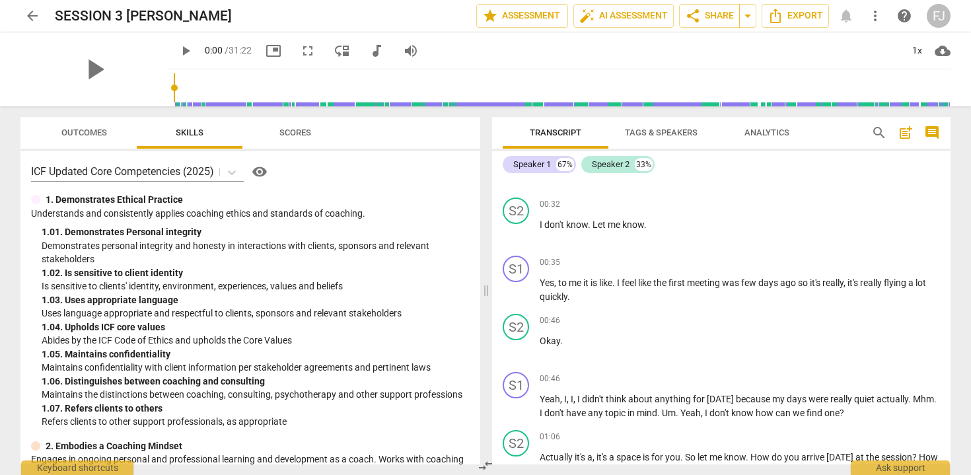
scroll to position [510, 0]
click at [548, 165] on div "Speaker 1" at bounding box center [532, 164] width 38 height 13
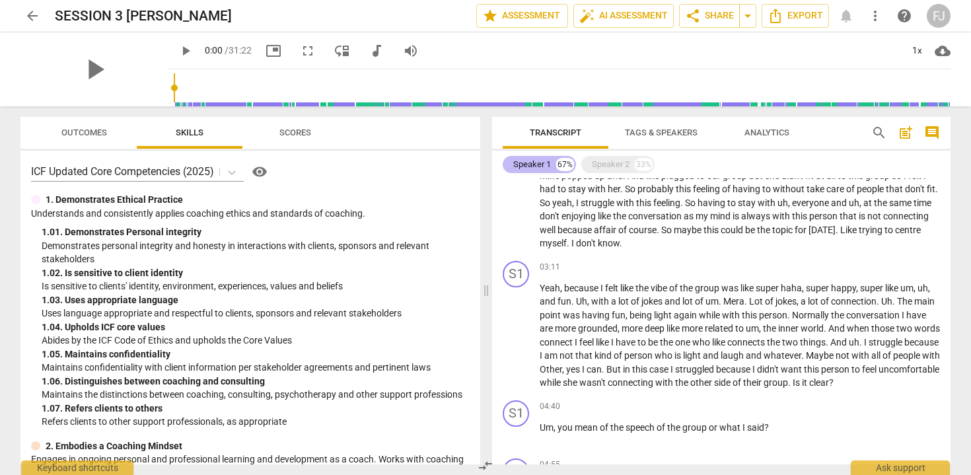
scroll to position [277, 0]
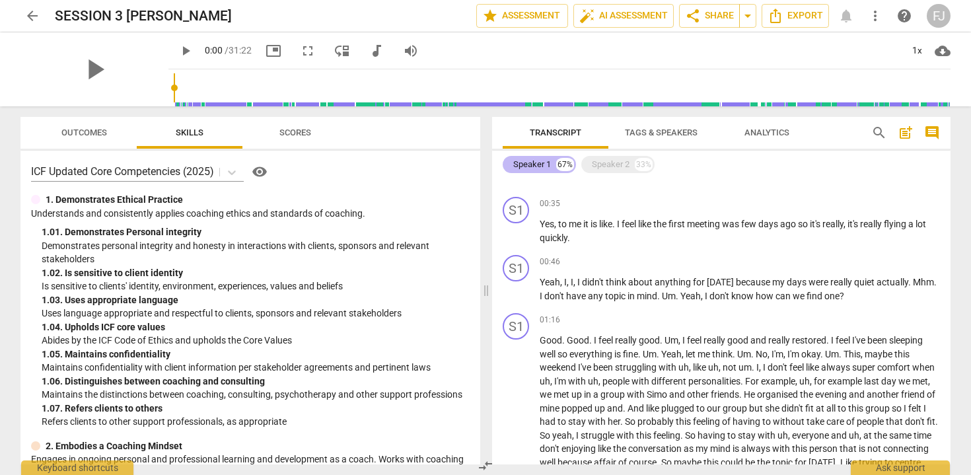
click at [554, 165] on div "Speaker 1 67%" at bounding box center [539, 164] width 73 height 17
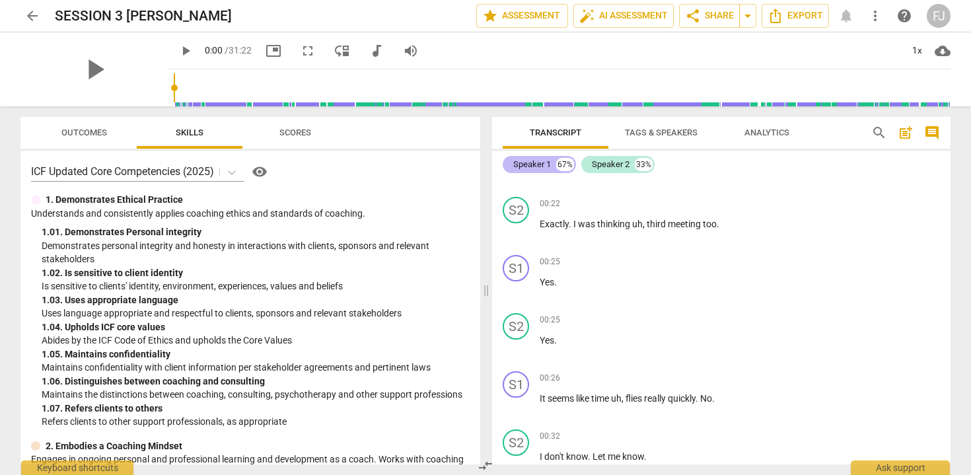
scroll to position [510, 0]
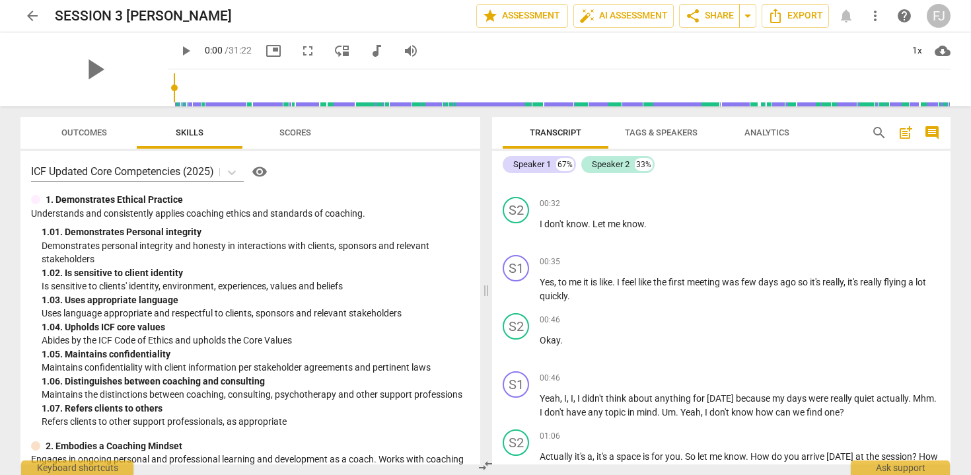
click at [656, 137] on span "Tags & Speakers" at bounding box center [661, 132] width 73 height 10
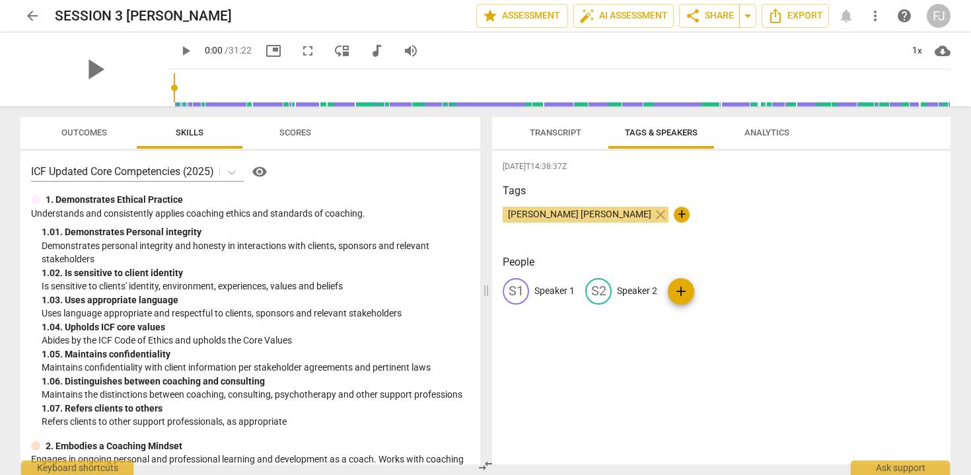
click at [558, 295] on p "Speaker 1" at bounding box center [554, 291] width 40 height 14
type input "a"
type input "[PERSON_NAME]"
click at [723, 287] on p "Speaker 2" at bounding box center [723, 291] width 40 height 14
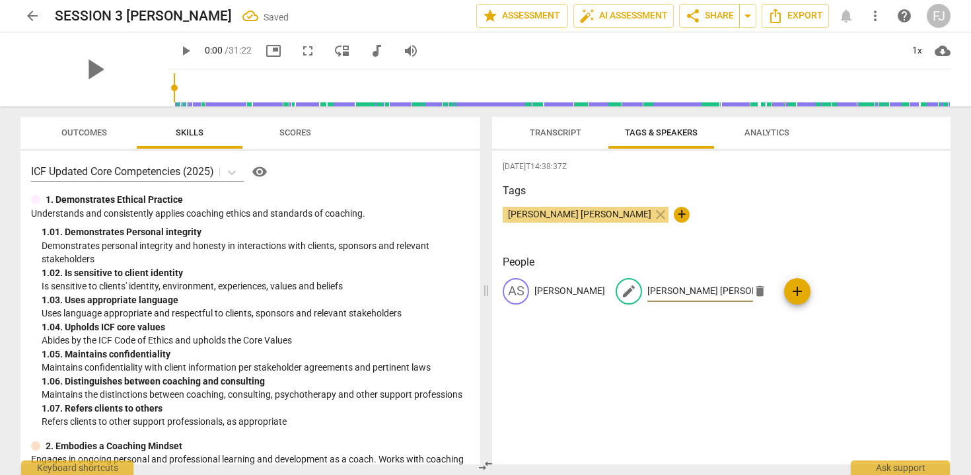
scroll to position [0, 9]
type input "[PERSON_NAME] [PERSON_NAME]"
click at [590, 291] on p "[PERSON_NAME]" at bounding box center [569, 291] width 71 height 14
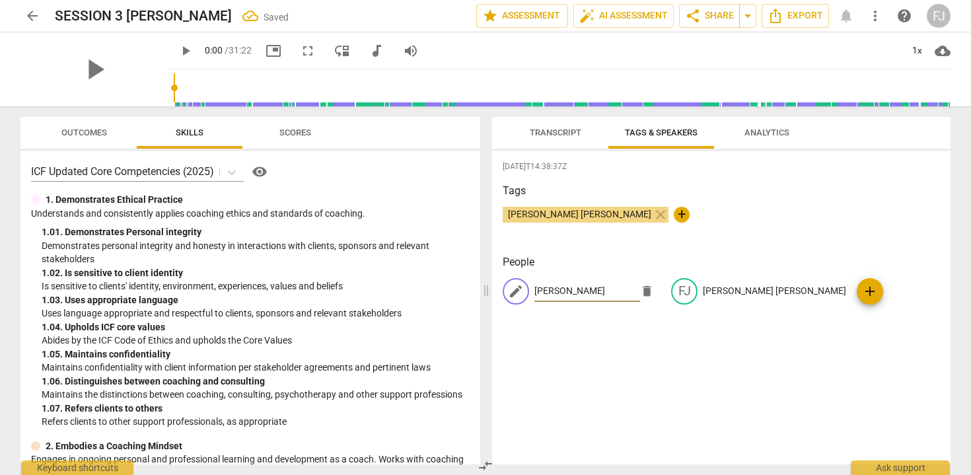
click at [595, 290] on input "[PERSON_NAME]" at bounding box center [587, 291] width 106 height 21
type input "Anna SCANFERLA"
click at [764, 211] on div "Fanny Jeanne BERNADET close +" at bounding box center [721, 220] width 437 height 26
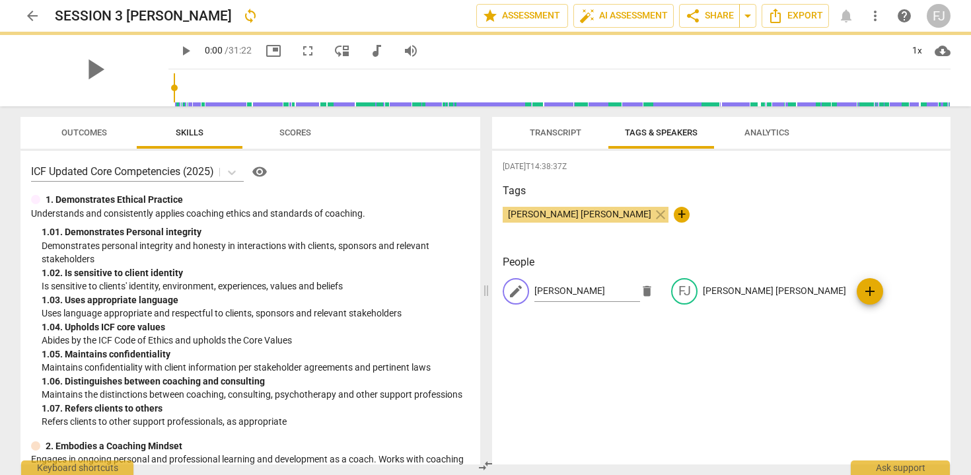
click at [766, 127] on span "Analytics" at bounding box center [766, 132] width 45 height 10
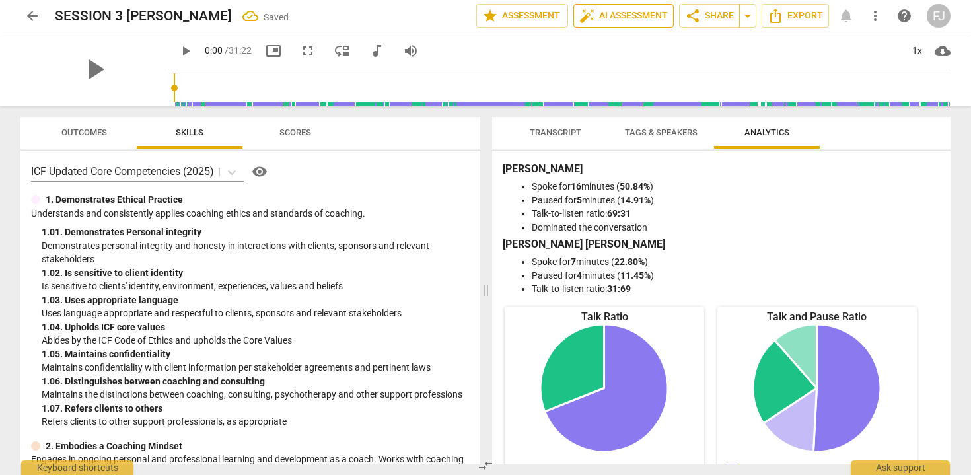
click at [610, 20] on span "auto_fix_high AI Assessment" at bounding box center [623, 16] width 89 height 16
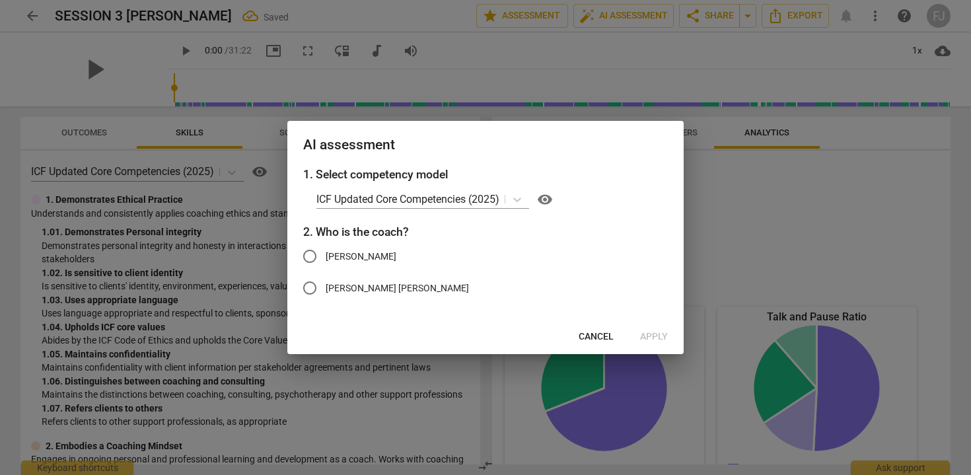
click at [311, 297] on input "[PERSON_NAME] [PERSON_NAME]" at bounding box center [310, 288] width 32 height 32
radio input "true"
click at [658, 338] on span "Apply" at bounding box center [654, 336] width 28 height 13
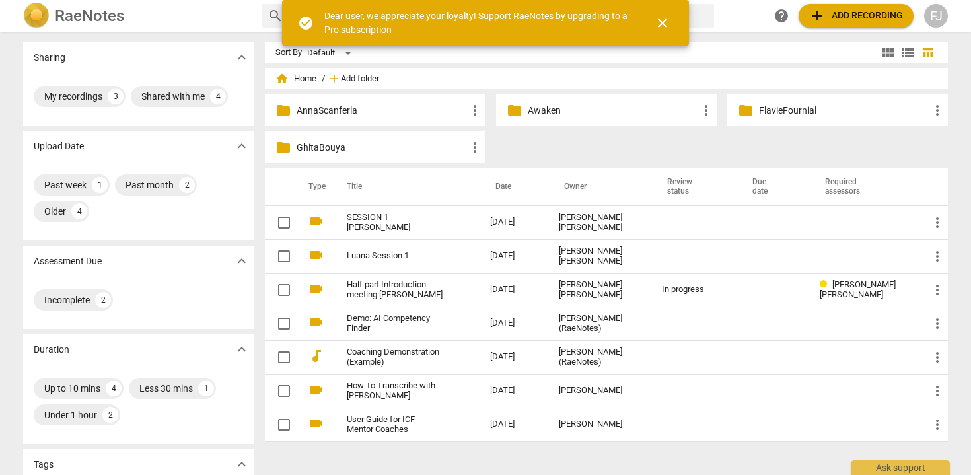
click at [363, 77] on span "Add folder" at bounding box center [360, 79] width 38 height 10
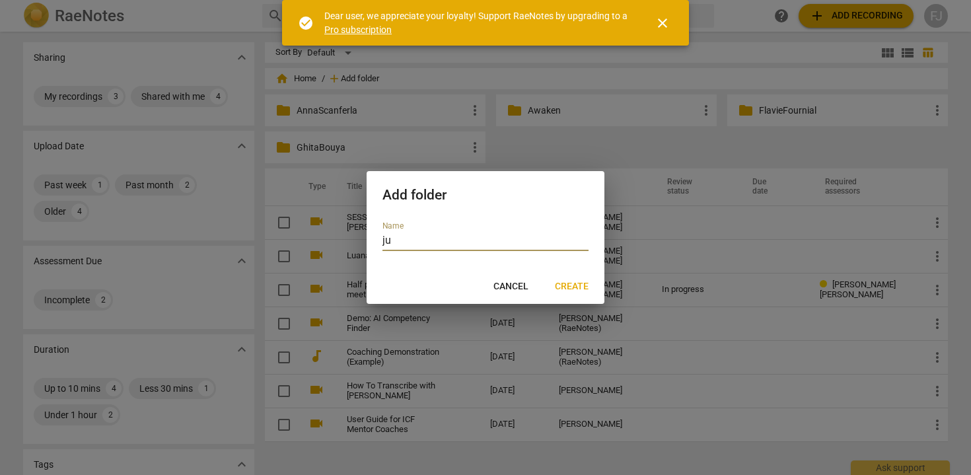
type input "j"
type input "JUSTIN GREEN"
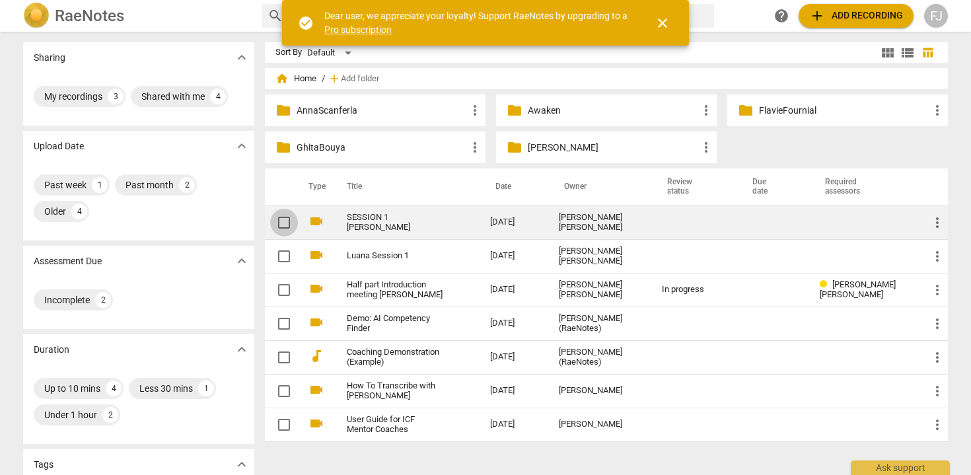
click at [281, 218] on input "checkbox" at bounding box center [284, 223] width 28 height 16
checkbox input "false"
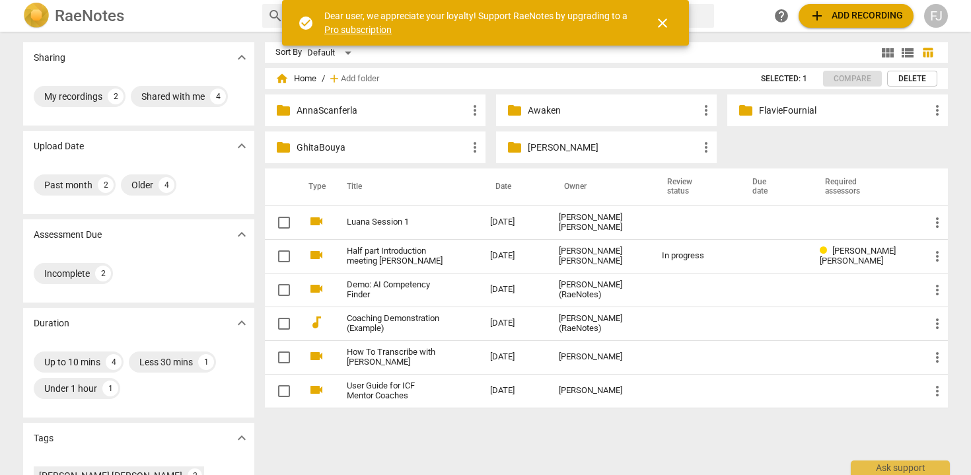
click at [307, 116] on p "AnnaScanferla" at bounding box center [382, 111] width 170 height 14
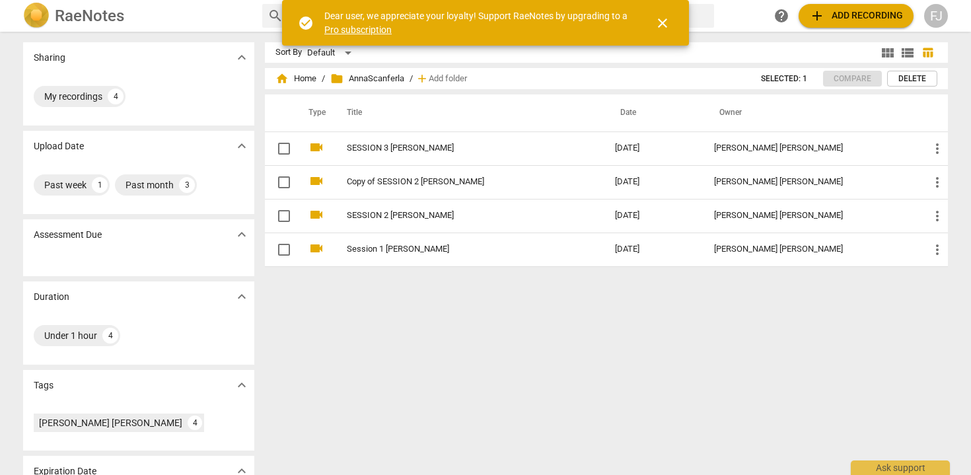
click at [661, 28] on span "close" at bounding box center [663, 23] width 16 height 16
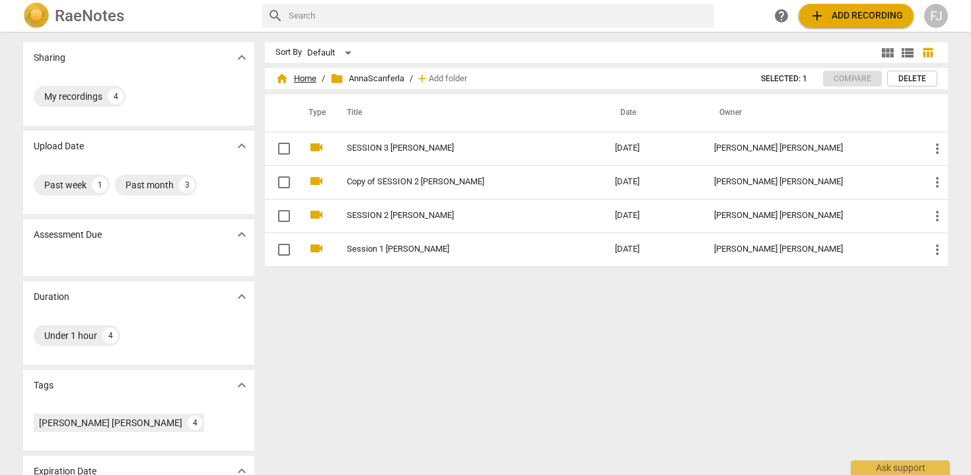
click at [305, 78] on span "home Home" at bounding box center [295, 78] width 41 height 13
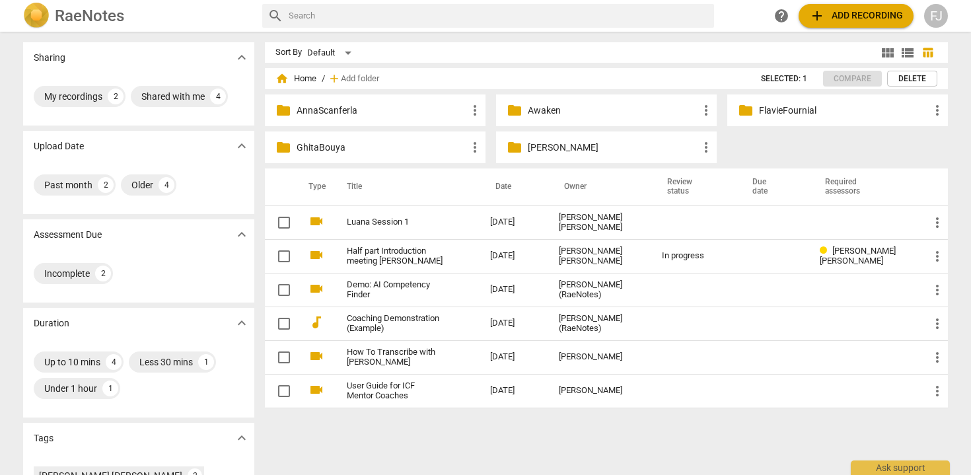
click at [795, 110] on p "FlavieFournial" at bounding box center [844, 111] width 170 height 14
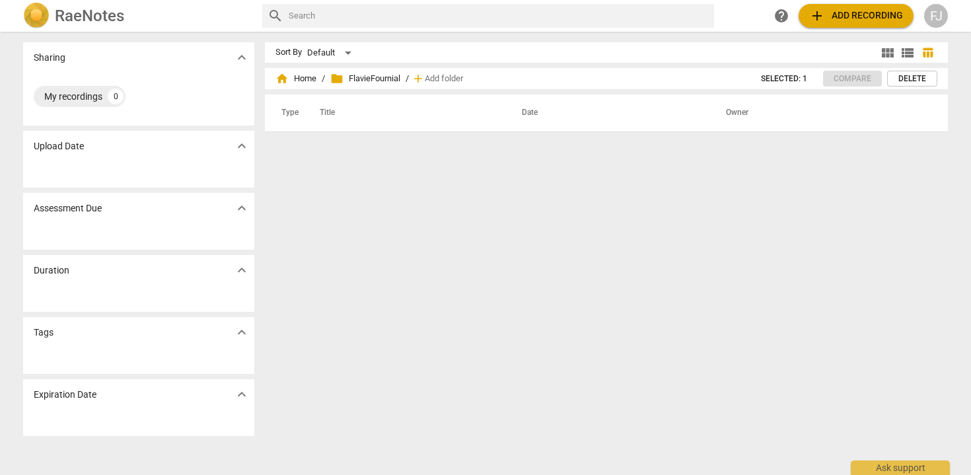
click at [820, 19] on span "add" at bounding box center [817, 16] width 16 height 16
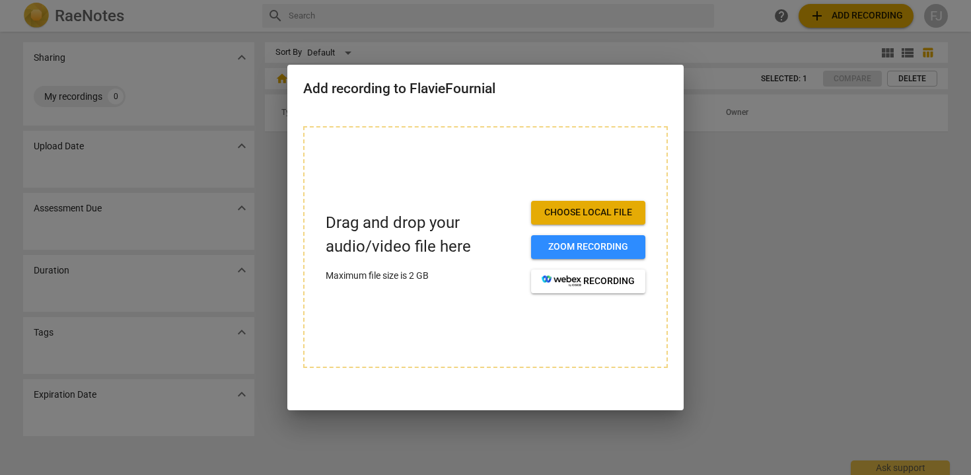
click at [615, 206] on span "Choose local file" at bounding box center [588, 212] width 93 height 13
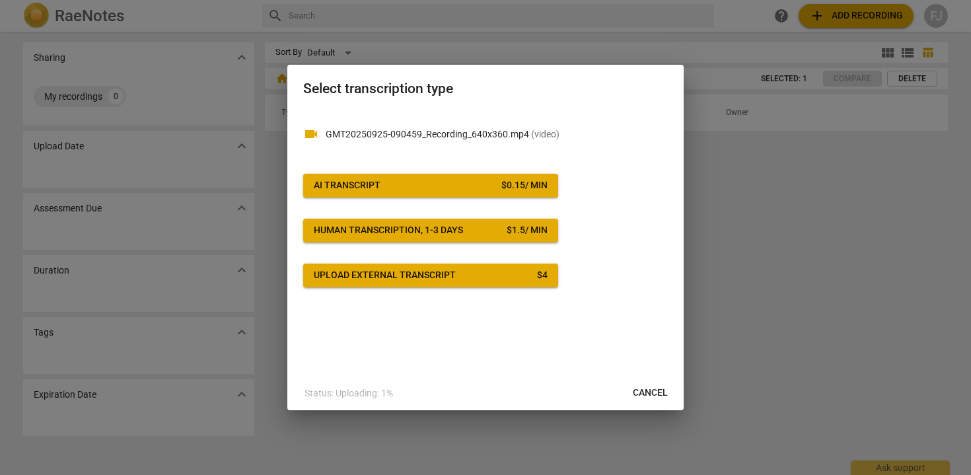
click at [417, 188] on span "AI Transcript $ 0.15 / min" at bounding box center [431, 185] width 234 height 13
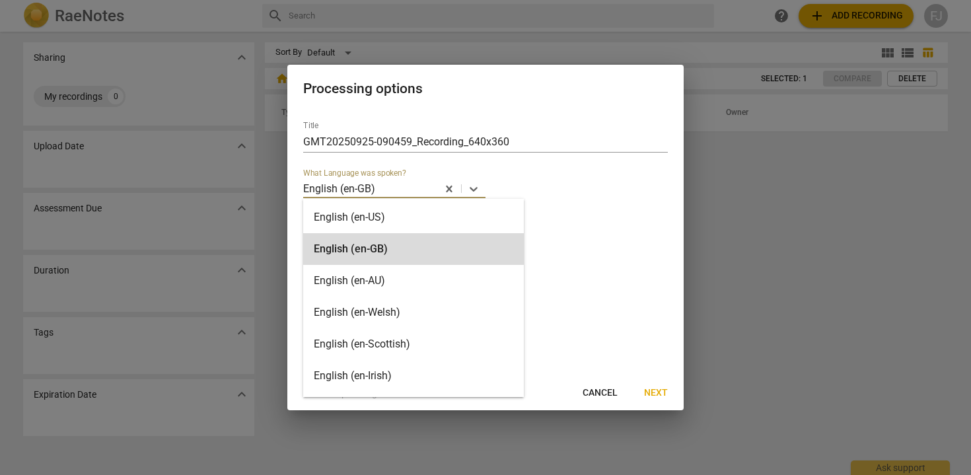
click at [425, 190] on div at bounding box center [406, 188] width 59 height 15
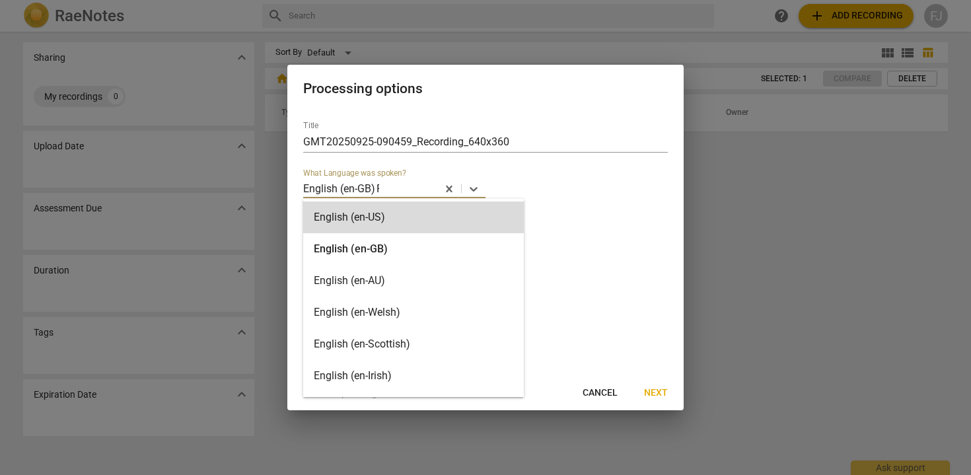
type input "FR"
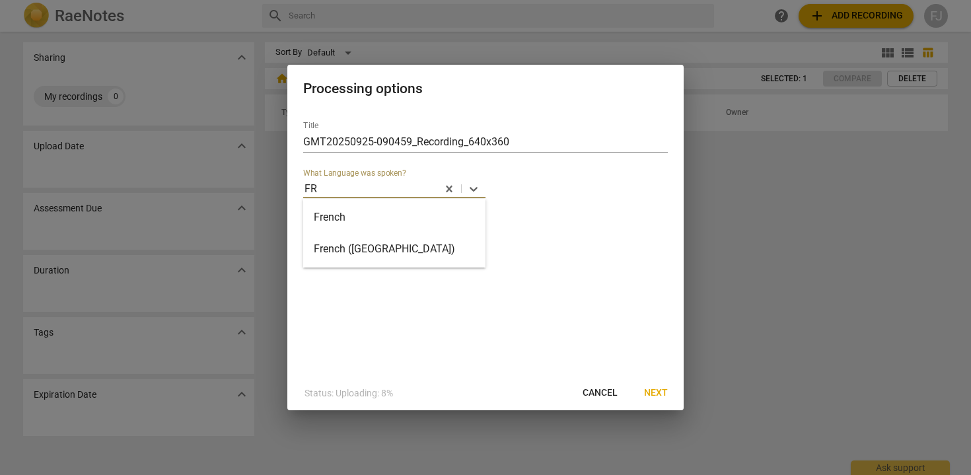
click at [398, 216] on div "French" at bounding box center [394, 217] width 182 height 32
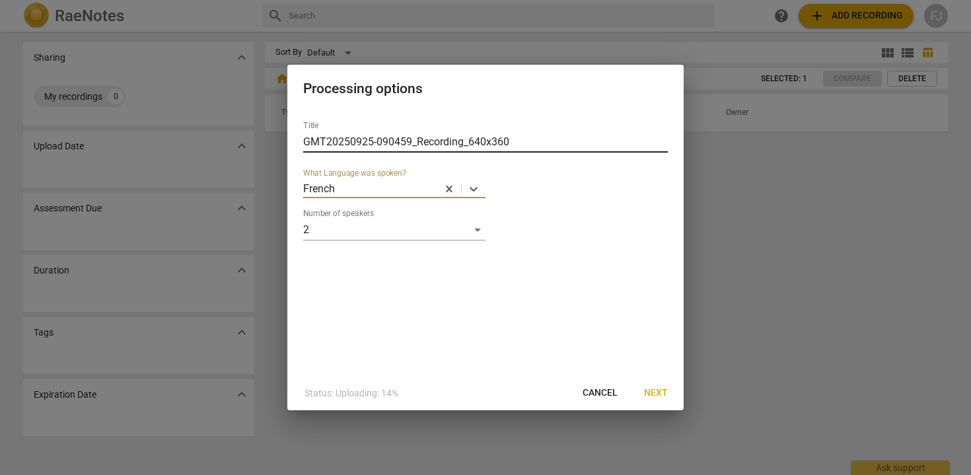
click at [404, 136] on input "GMT20250925-090459_Recording_640x360" at bounding box center [485, 141] width 365 height 21
drag, startPoint x: 511, startPoint y: 141, endPoint x: 291, endPoint y: 138, distance: 220.6
click at [291, 138] on div "Title GMT20250925-090459_Recording_640x360 What Language was spoken? French Num…" at bounding box center [485, 243] width 396 height 266
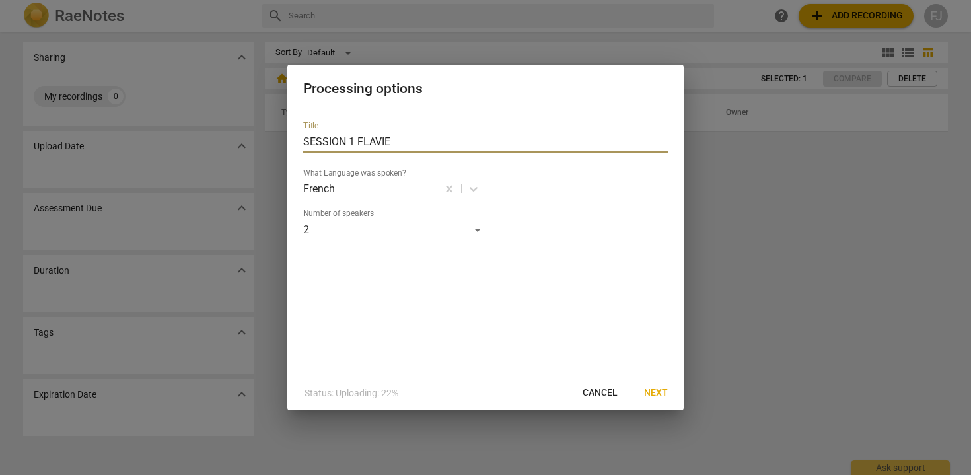
type input "SESSION 1 FLAVIE"
click at [651, 392] on span "Next" at bounding box center [656, 392] width 24 height 13
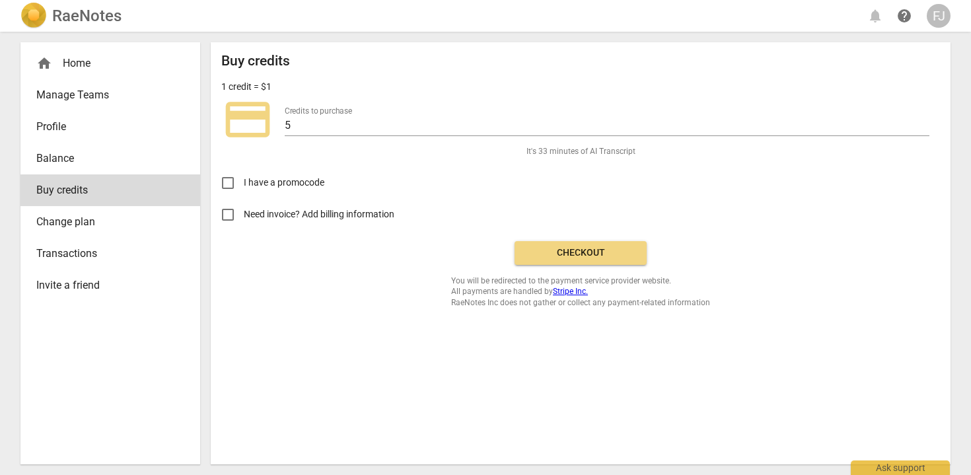
click at [617, 256] on span "Checkout" at bounding box center [580, 252] width 111 height 13
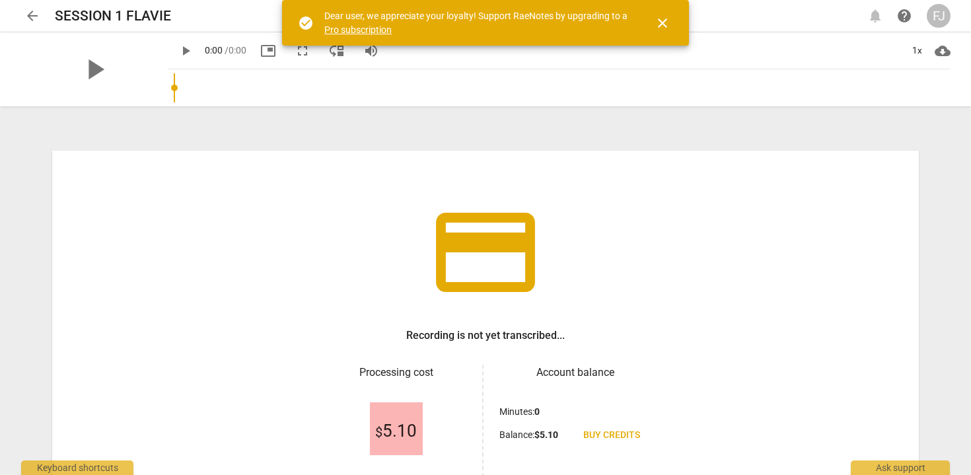
scroll to position [121, 0]
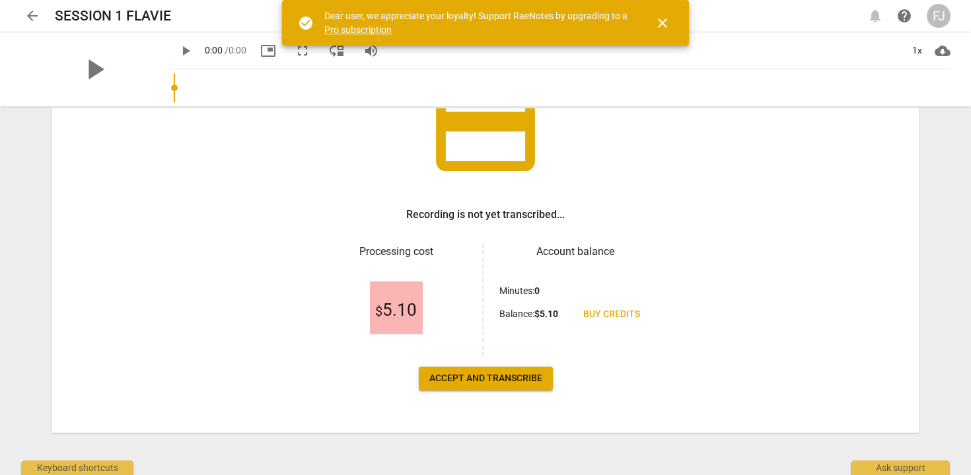
click at [466, 384] on span "Accept and transcribe" at bounding box center [485, 378] width 113 height 13
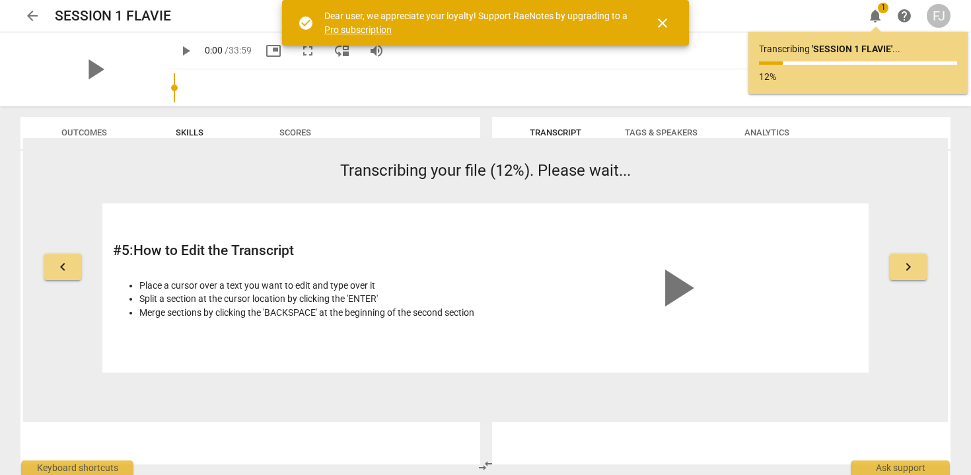
click at [659, 24] on span "close" at bounding box center [663, 23] width 16 height 16
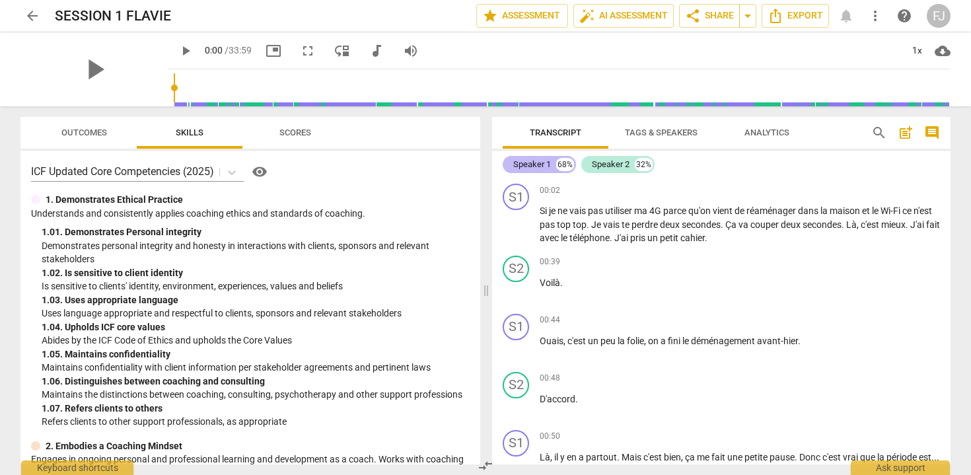
click at [540, 161] on div "Speaker 1" at bounding box center [532, 164] width 38 height 13
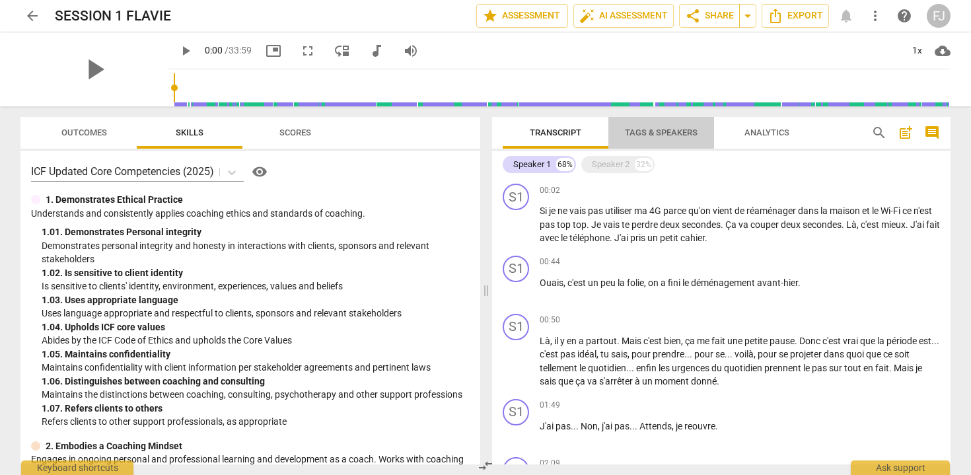
click at [657, 134] on span "Tags & Speakers" at bounding box center [661, 132] width 73 height 10
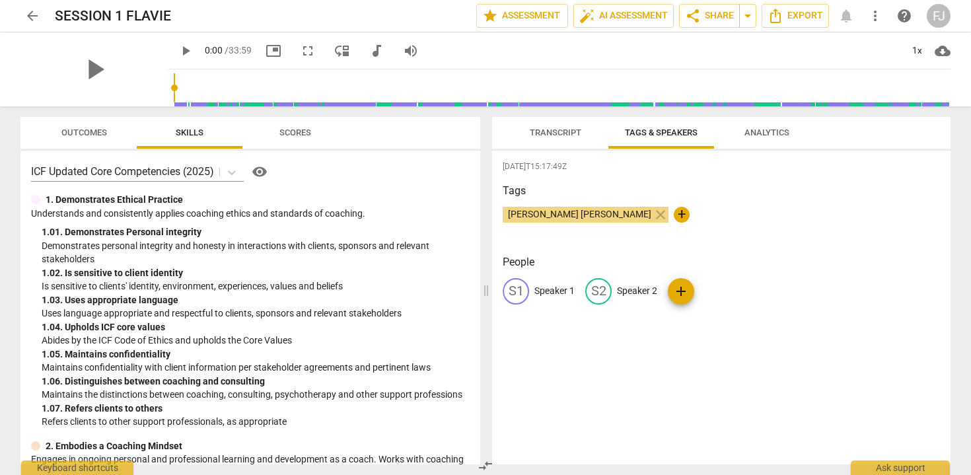
click at [560, 285] on p "Speaker 1" at bounding box center [554, 291] width 40 height 14
type input "Flavie Fournial"
click at [705, 293] on p "Speaker 2" at bounding box center [723, 291] width 40 height 14
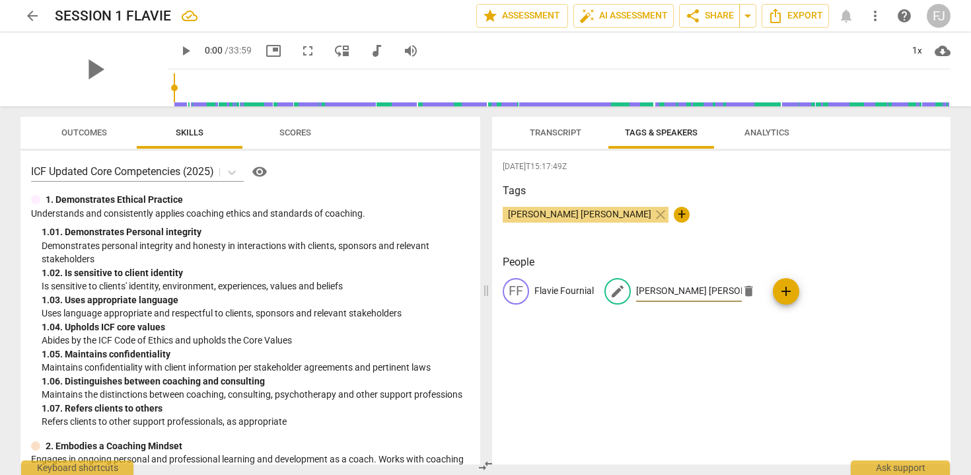
scroll to position [0, 9]
type input "[PERSON_NAME] [PERSON_NAME]"
click at [574, 289] on p "Flavie Fournial" at bounding box center [563, 291] width 59 height 14
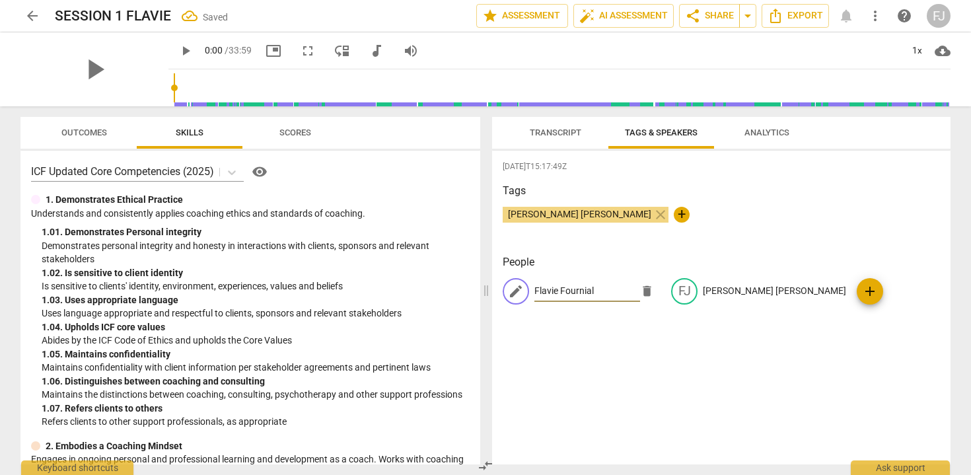
click at [574, 289] on input "Flavie Fournial" at bounding box center [587, 291] width 106 height 21
type input "Flavie FOURNIAL"
click at [836, 221] on div "Fanny Jeanne BERNADET close +" at bounding box center [721, 220] width 437 height 26
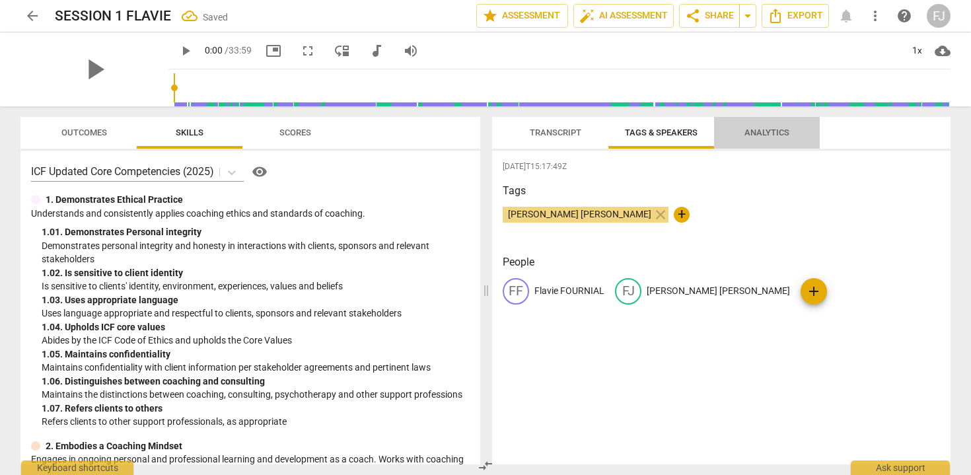
click at [778, 128] on span "Analytics" at bounding box center [766, 132] width 45 height 10
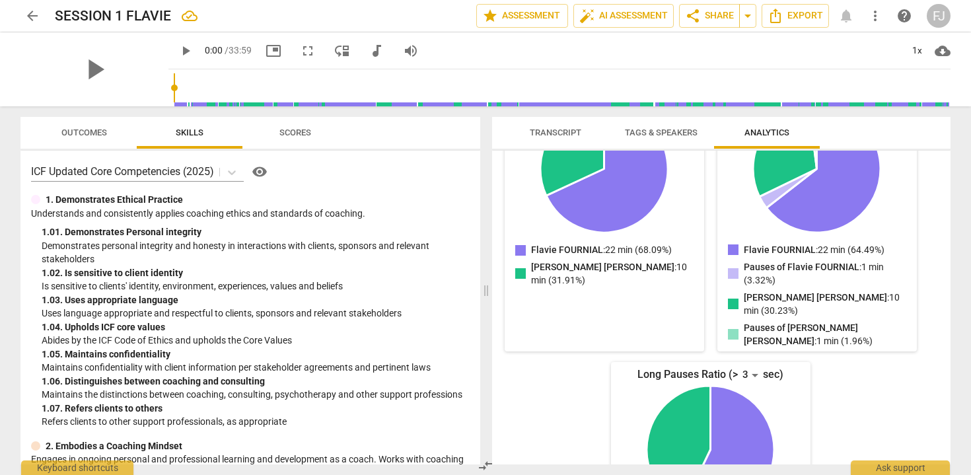
scroll to position [334, 0]
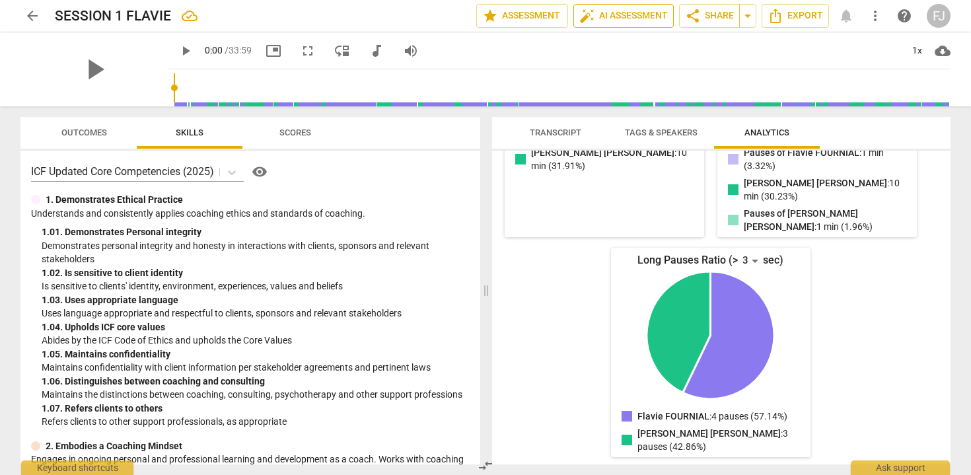
click at [604, 18] on span "auto_fix_high AI Assessment" at bounding box center [623, 16] width 89 height 16
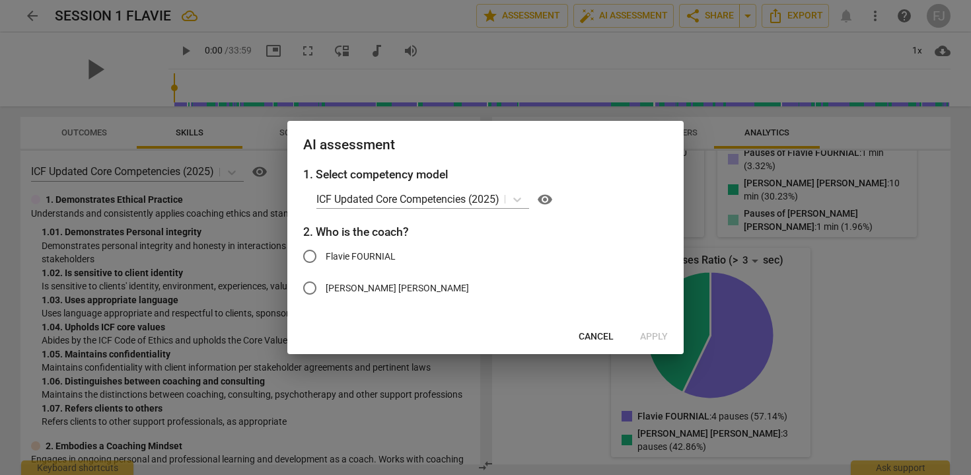
click at [345, 287] on span "[PERSON_NAME] [PERSON_NAME]" at bounding box center [397, 288] width 143 height 14
click at [326, 287] on input "[PERSON_NAME] [PERSON_NAME]" at bounding box center [310, 288] width 32 height 32
radio input "true"
click at [642, 336] on span "Apply" at bounding box center [654, 336] width 28 height 13
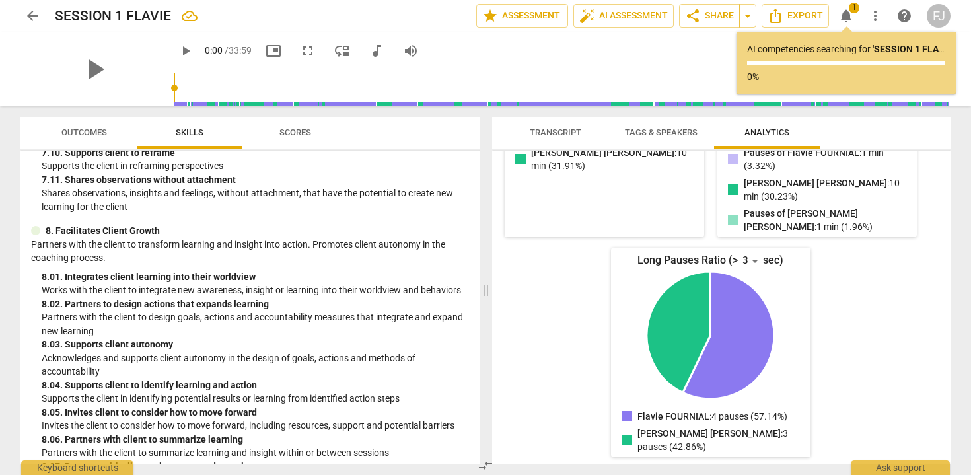
scroll to position [2347, 0]
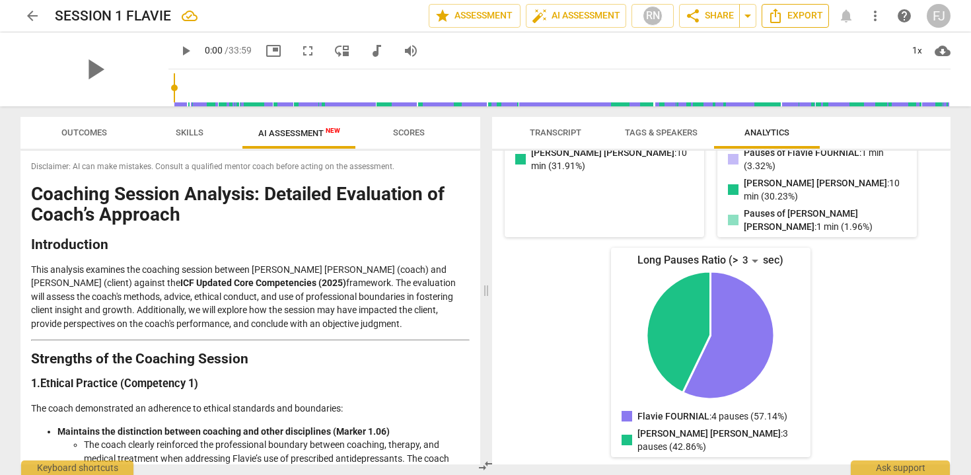
click at [785, 23] on span "Export" at bounding box center [795, 16] width 55 height 16
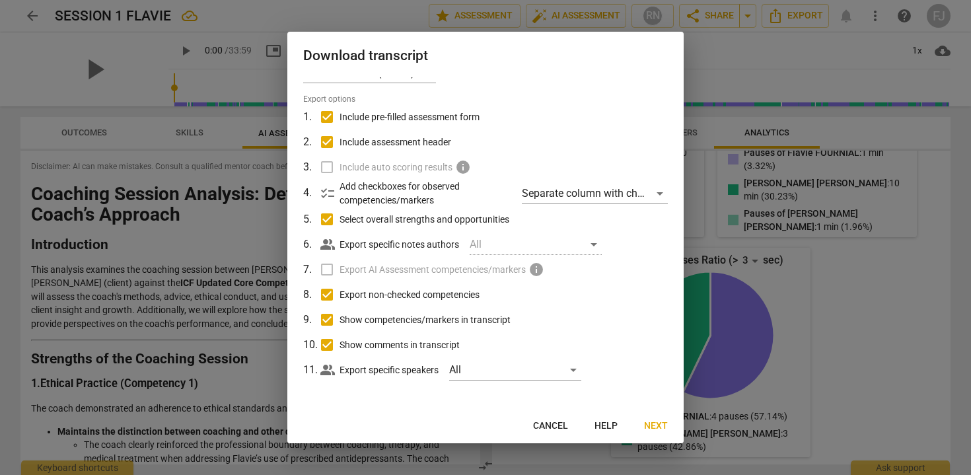
scroll to position [0, 0]
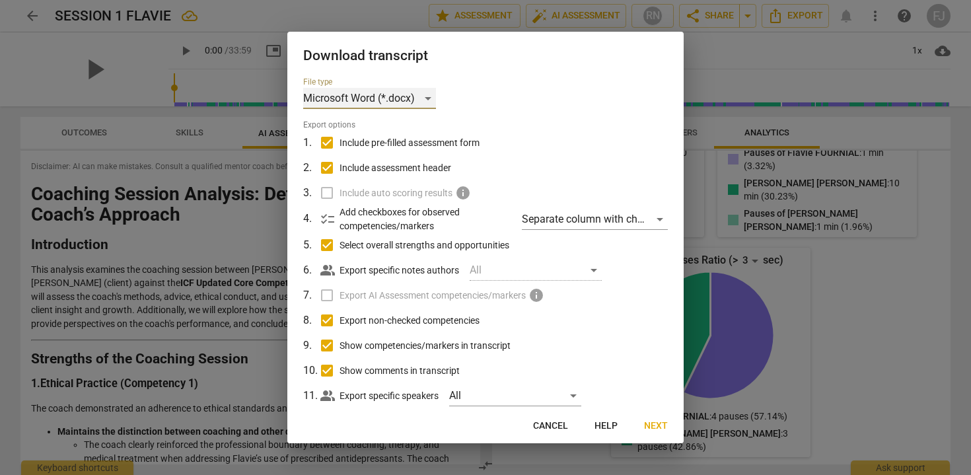
click at [433, 92] on div "Microsoft Word (*.docx)" at bounding box center [369, 98] width 133 height 21
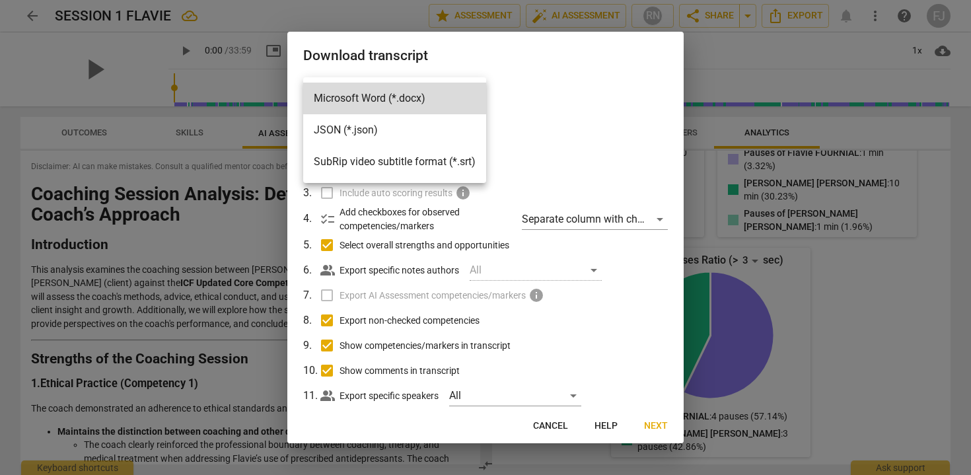
click at [433, 92] on li "Microsoft Word (*.docx)" at bounding box center [394, 99] width 183 height 32
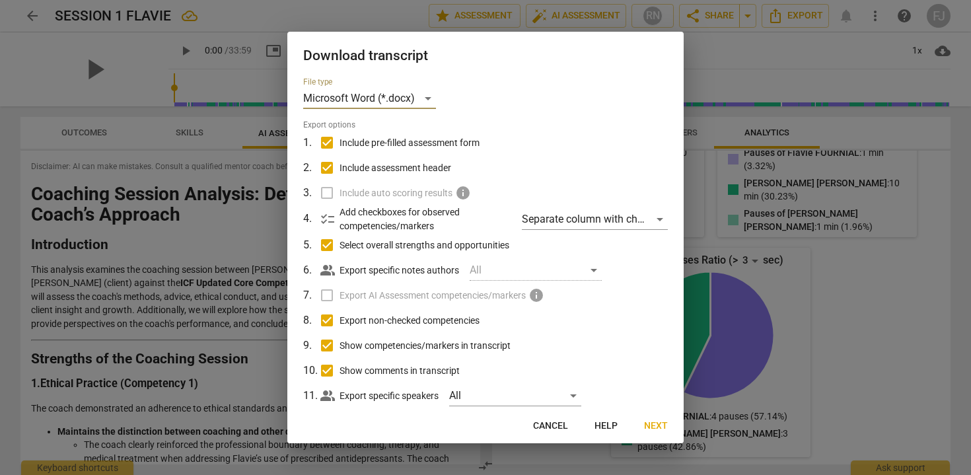
click at [646, 426] on span "Next" at bounding box center [656, 425] width 24 height 13
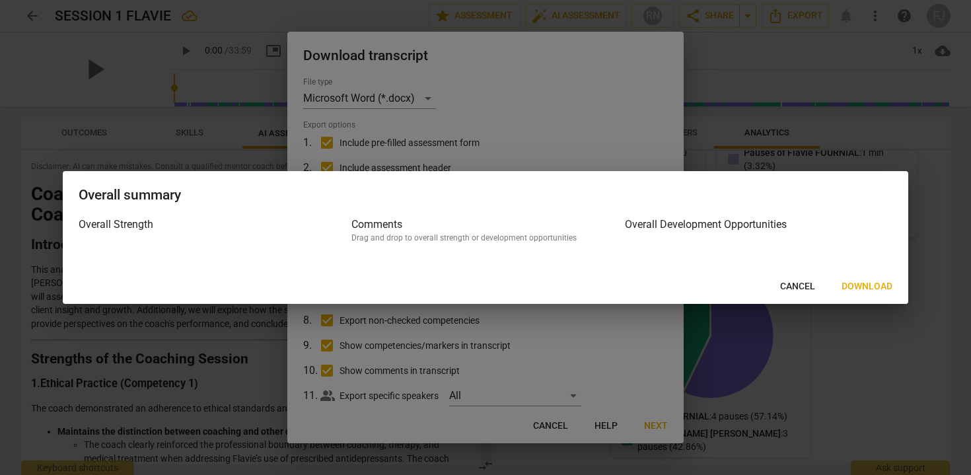
click at [861, 286] on span "Download" at bounding box center [867, 286] width 51 height 13
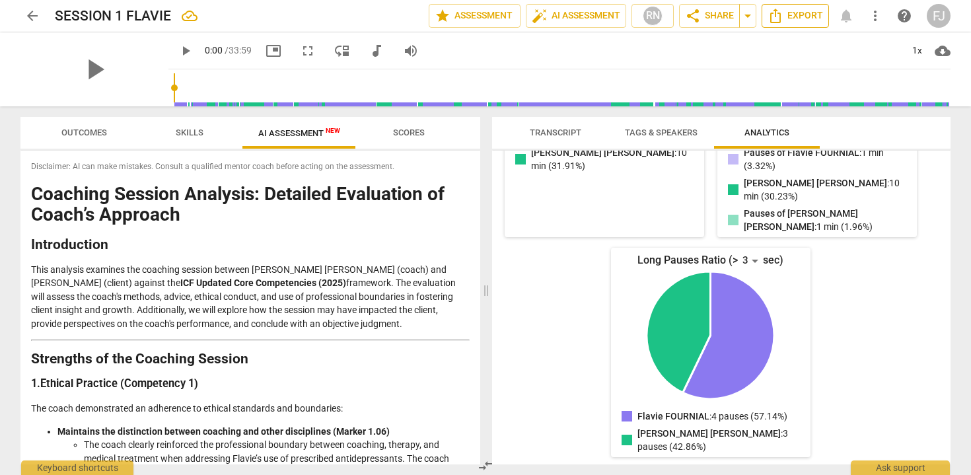
click at [802, 15] on span "Export" at bounding box center [795, 16] width 55 height 16
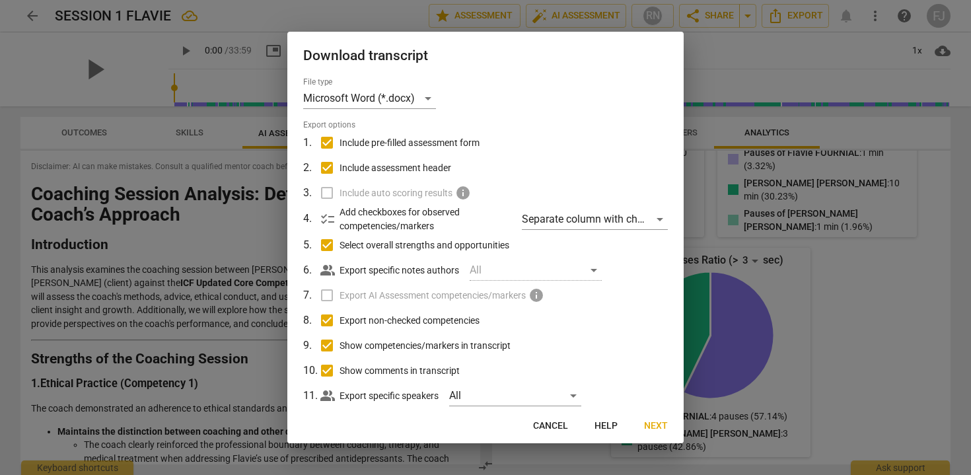
click at [651, 426] on span "Next" at bounding box center [656, 425] width 24 height 13
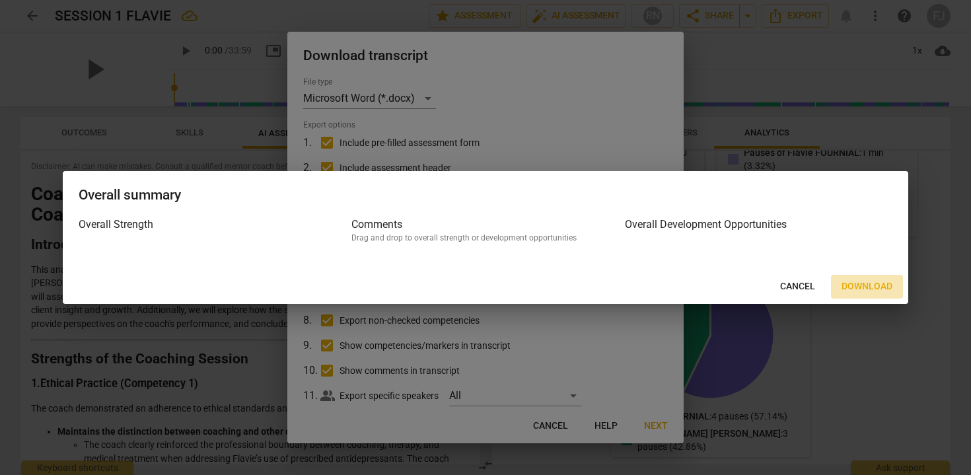
click at [853, 285] on span "Download" at bounding box center [867, 286] width 51 height 13
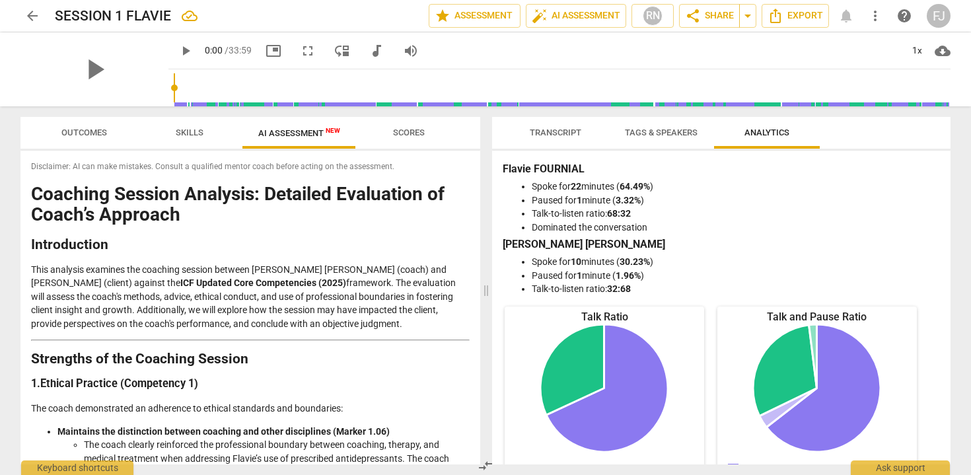
click at [31, 17] on span "arrow_back" at bounding box center [32, 16] width 16 height 16
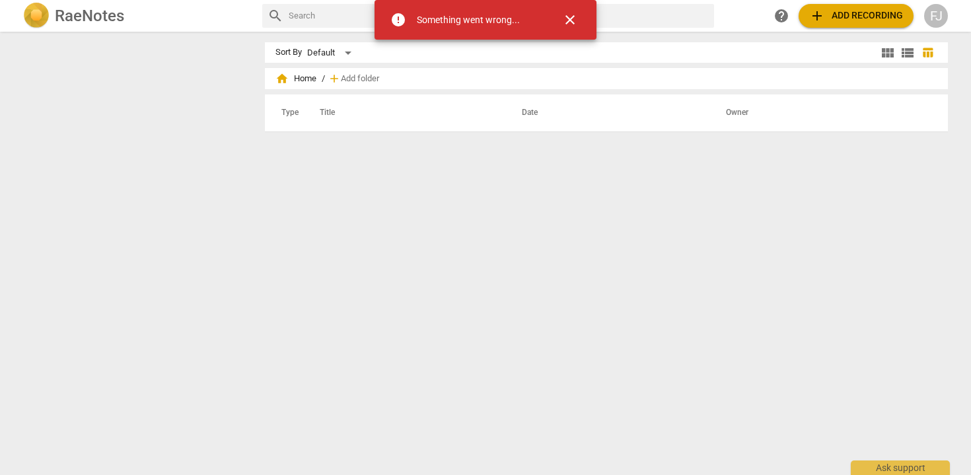
click at [566, 20] on span "close" at bounding box center [570, 20] width 16 height 16
